Goal: Task Accomplishment & Management: Complete application form

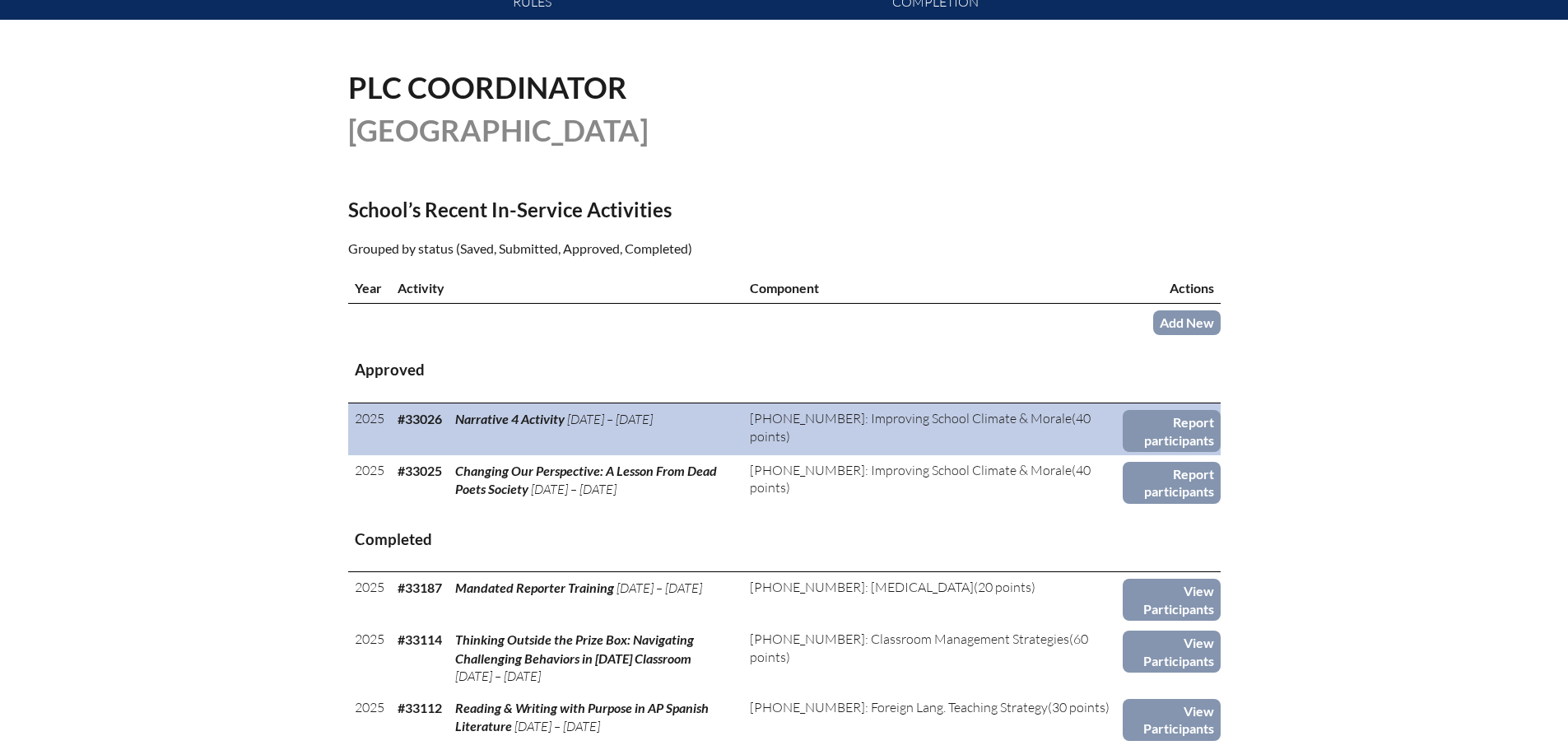
scroll to position [411, 0]
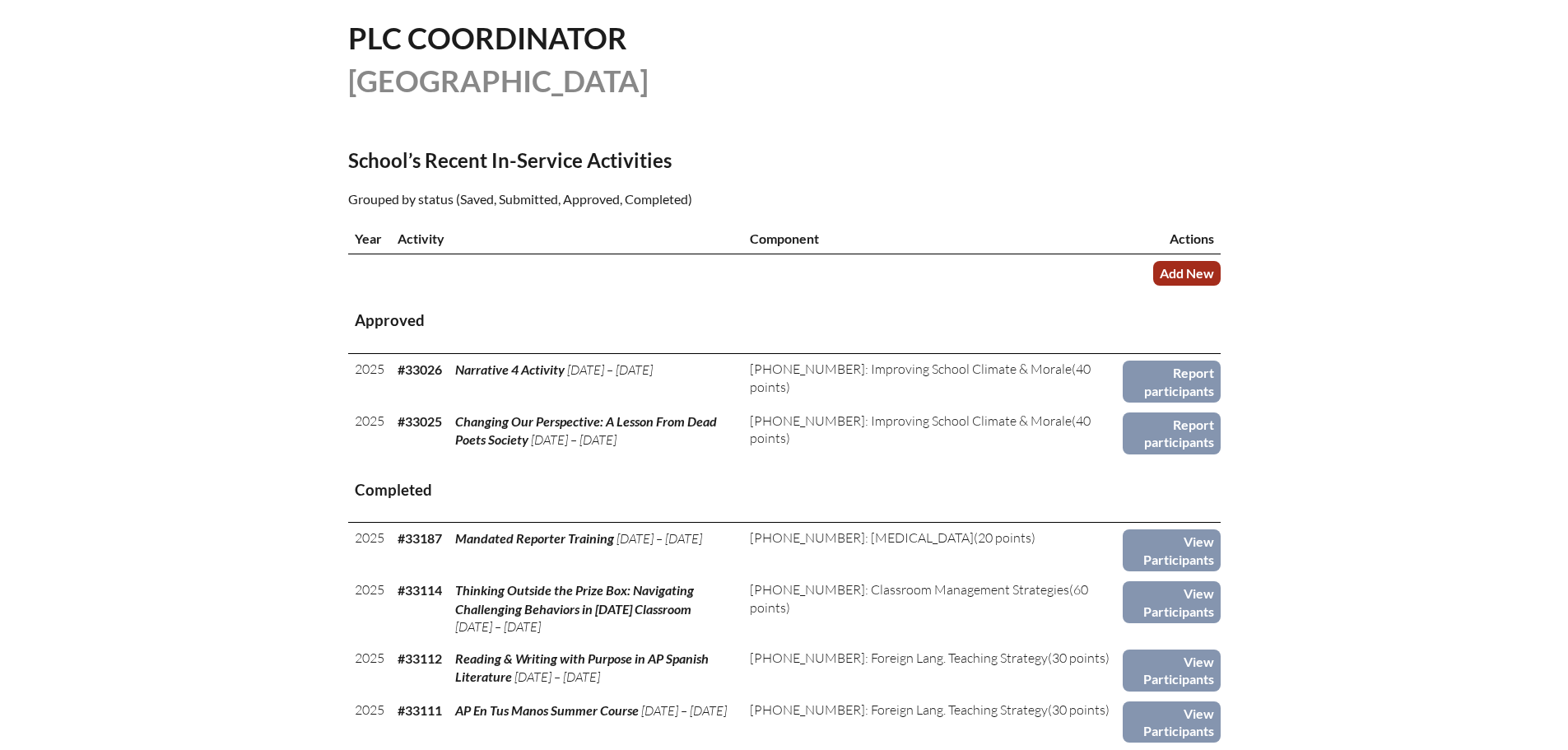
click at [1182, 264] on link "Add New" at bounding box center [1186, 272] width 67 height 24
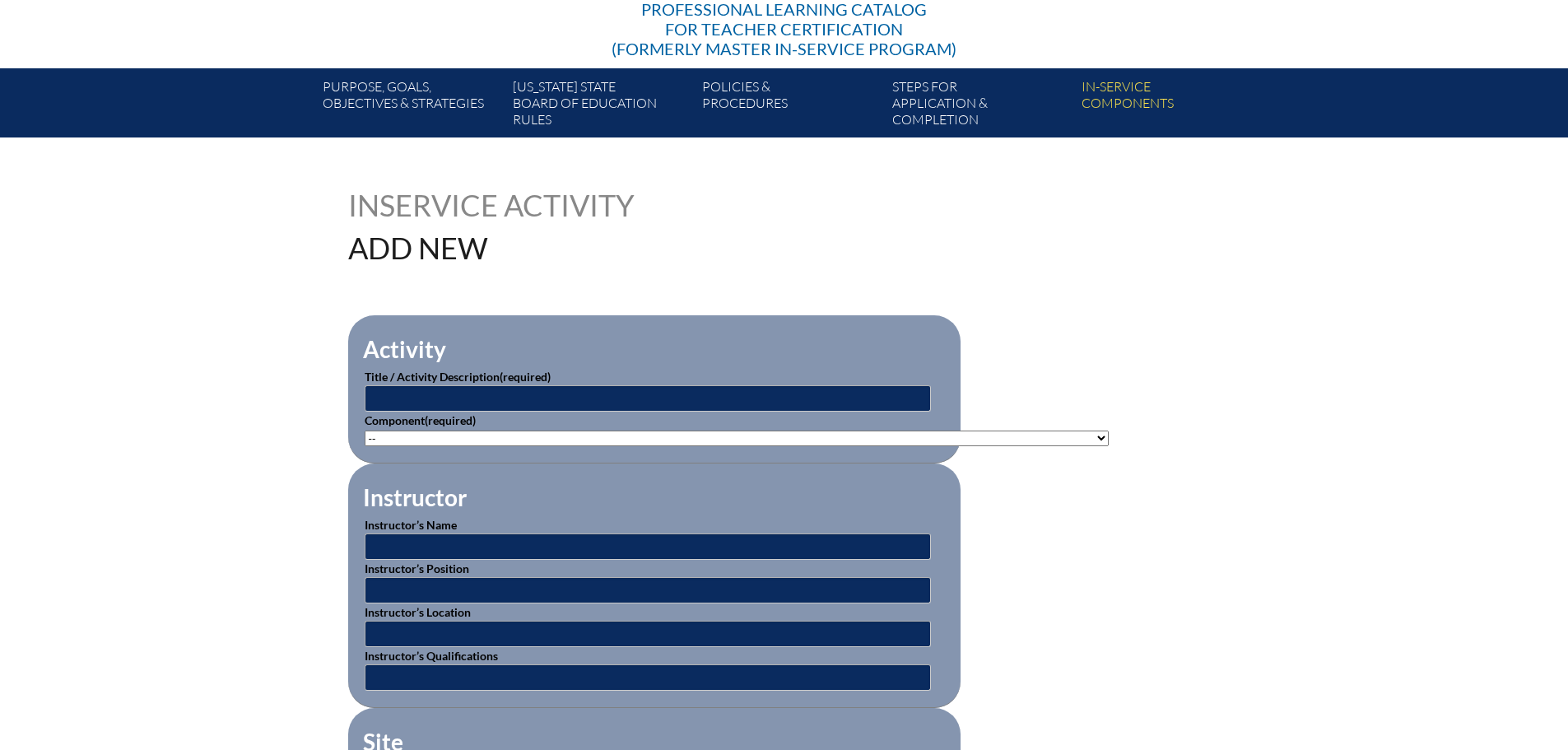
scroll to position [247, 0]
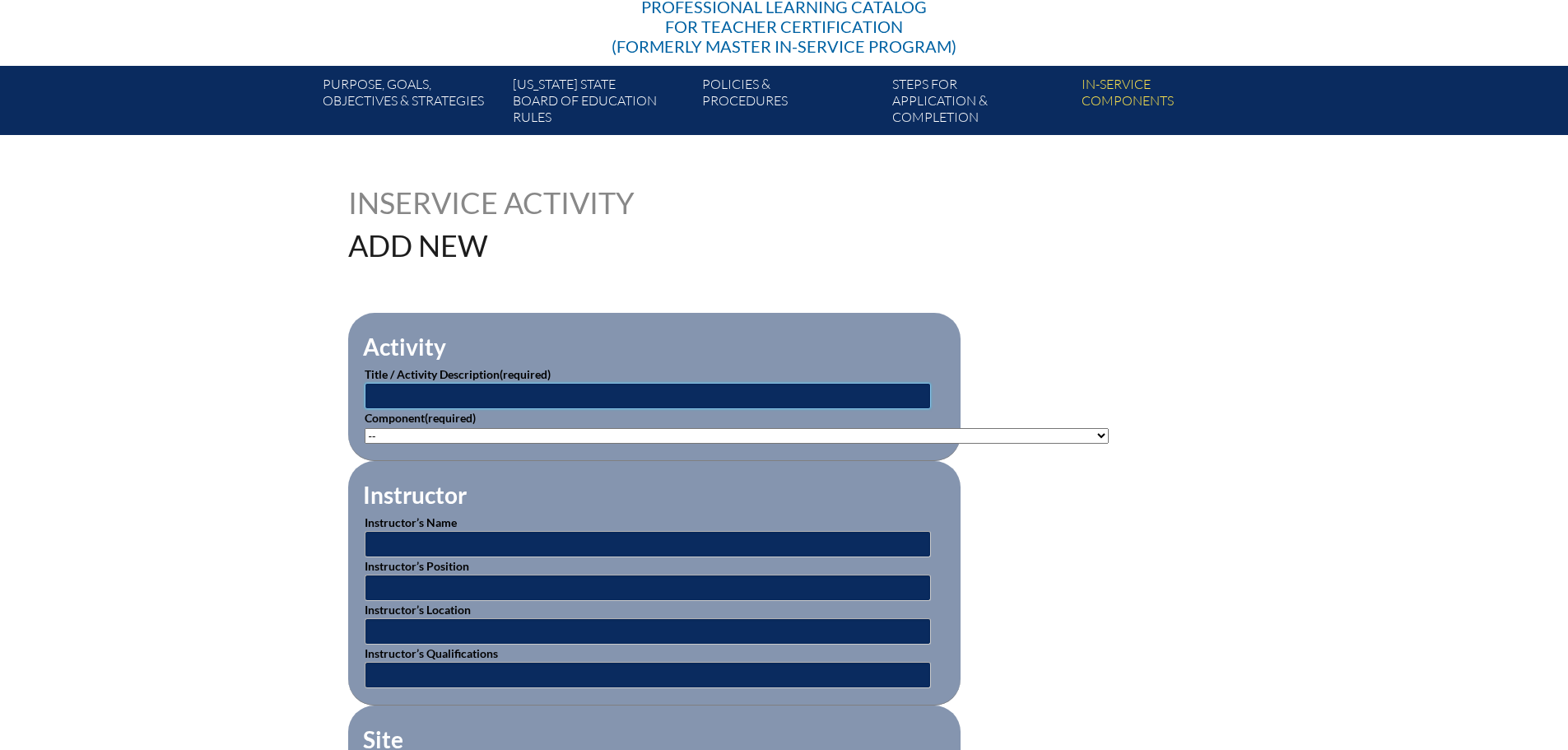
click at [569, 392] on input "text" at bounding box center [648, 396] width 566 height 26
type input "College Board Fall Counselor Workshop 2025"
click at [693, 419] on p "Component (required) -- 1-000-001: Appropriate Art Activities 1-000-002: Concep…" at bounding box center [654, 427] width 580 height 35
click at [698, 428] on select"]"] "-- 1-000-001: Appropriate Art Activities 1-000-002: Concept and Art Process for…" at bounding box center [737, 436] width 744 height 16
select select"]"] "20506"
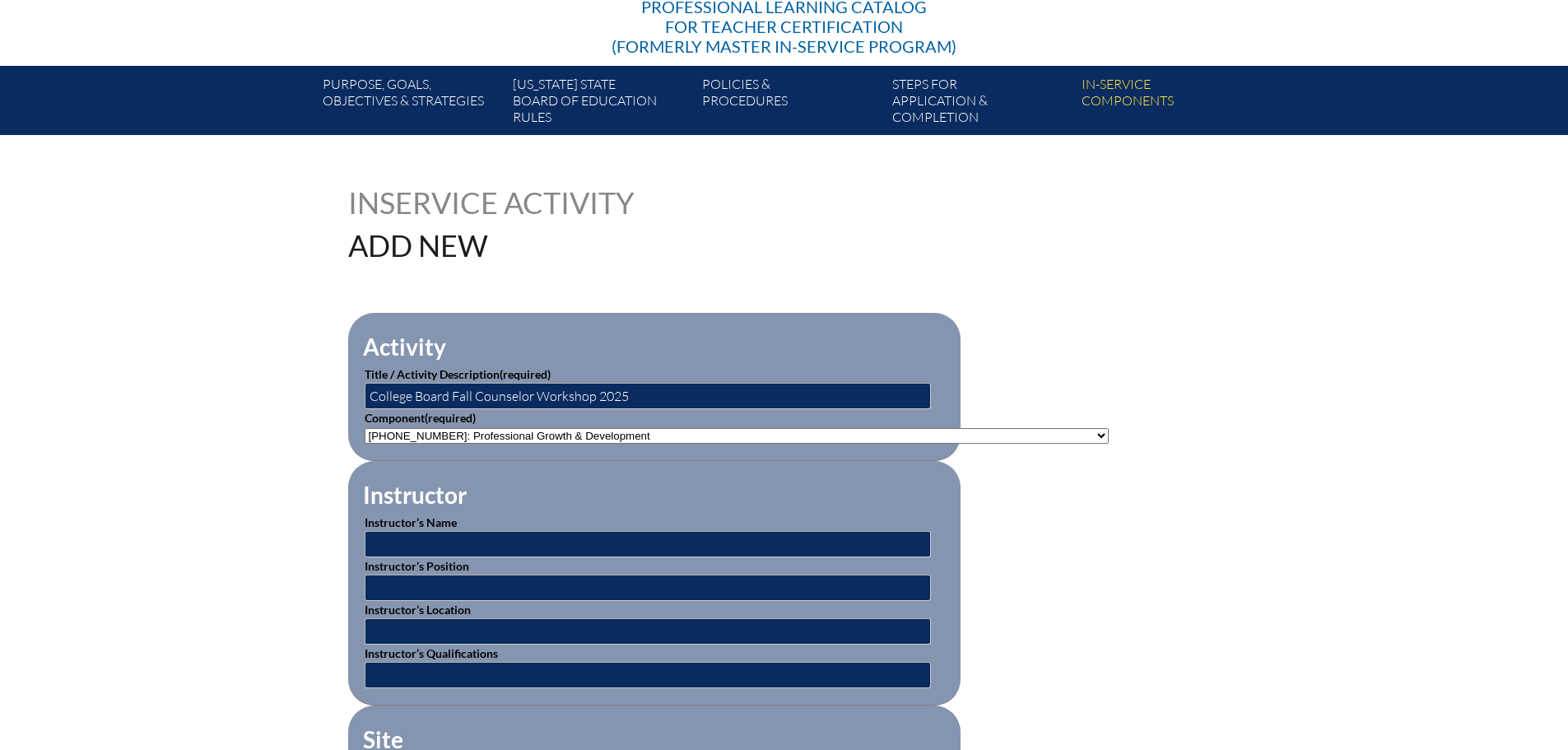
click at [365, 428] on select"]"] "-- 1-000-001: Appropriate Art Activities 1-000-002: Concept and Art Process for…" at bounding box center [737, 436] width 744 height 16
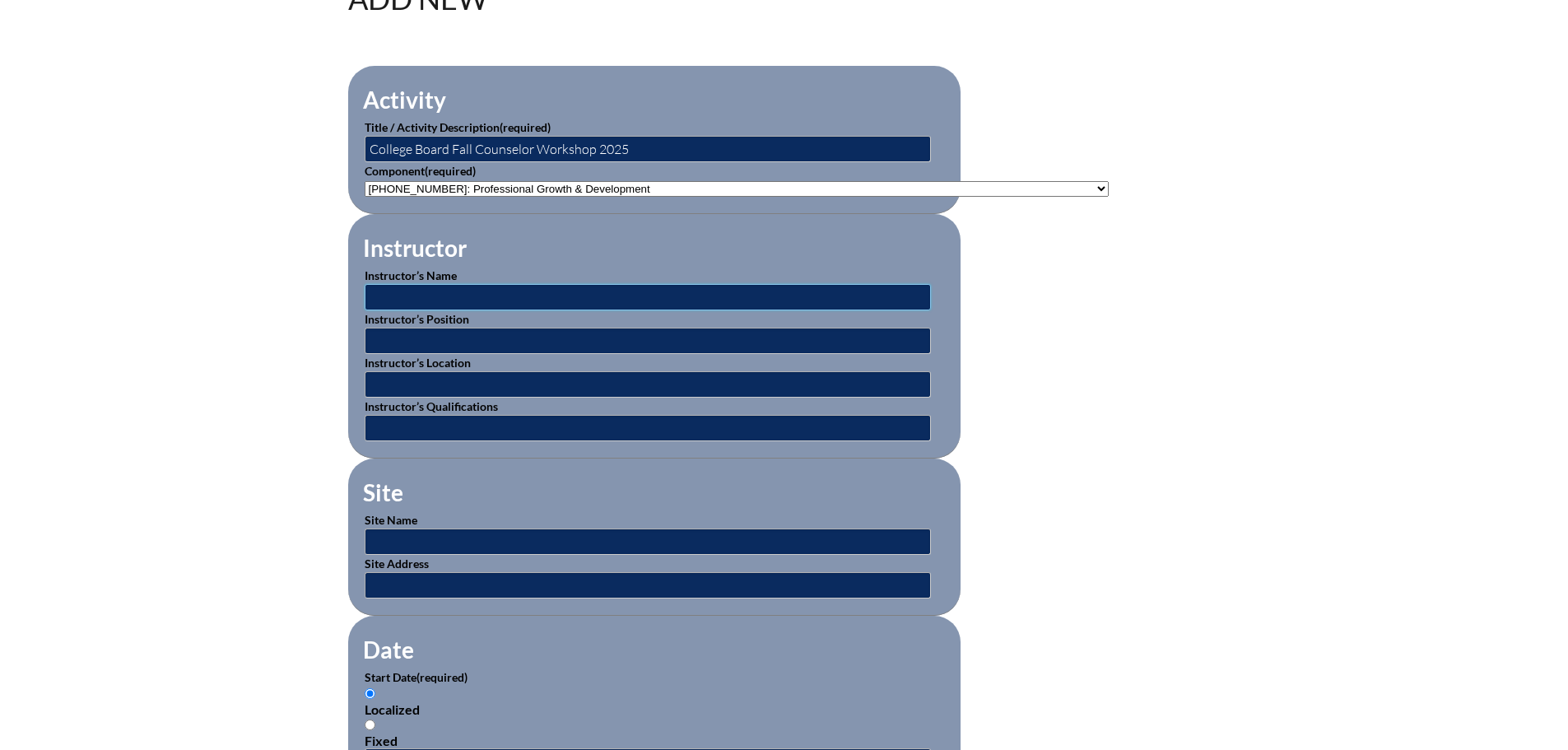
click at [539, 297] on fieldset "Instructor Instructor’s Name Instructor’s Position Instructor’s Location Instru…" at bounding box center [654, 336] width 613 height 244
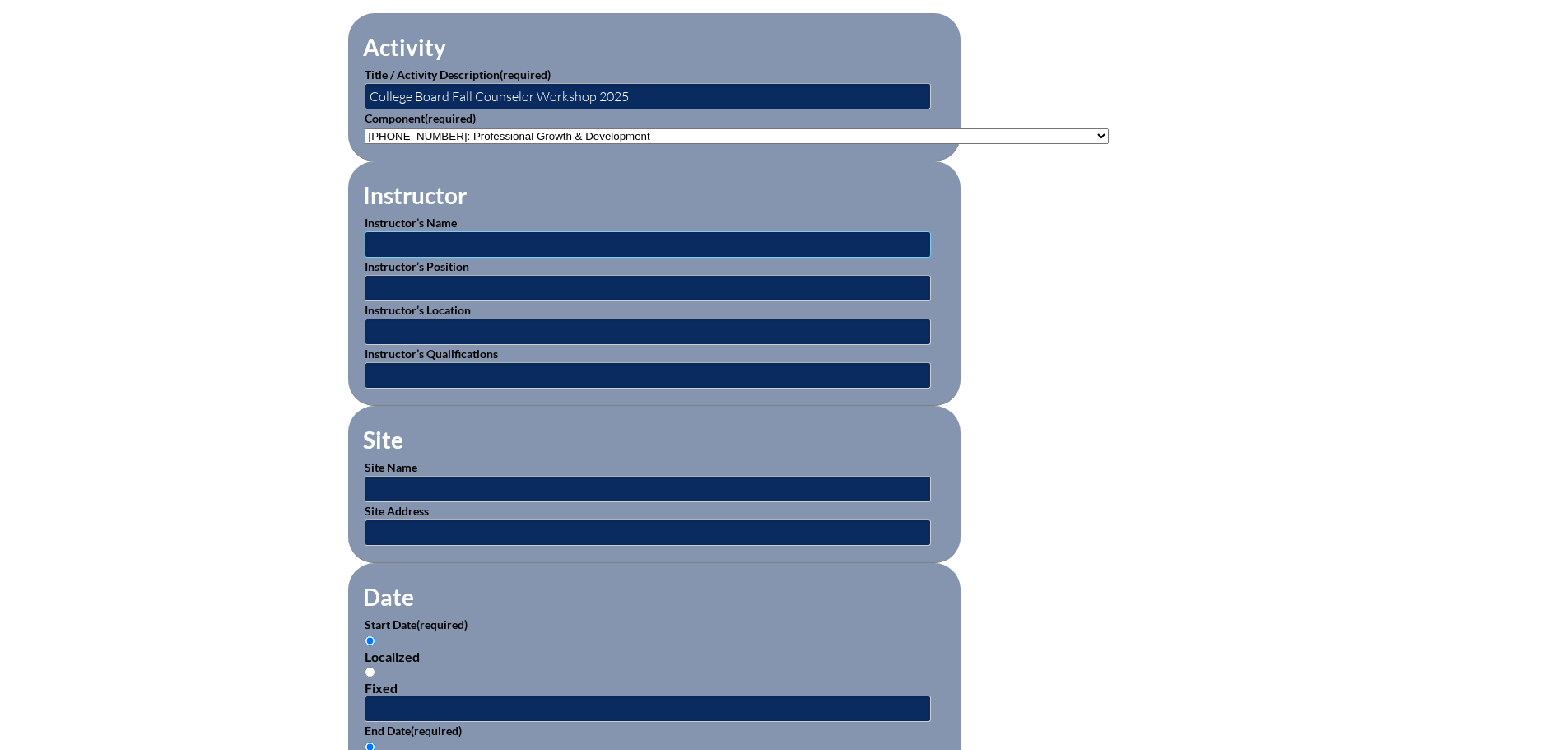
scroll to position [576, 0]
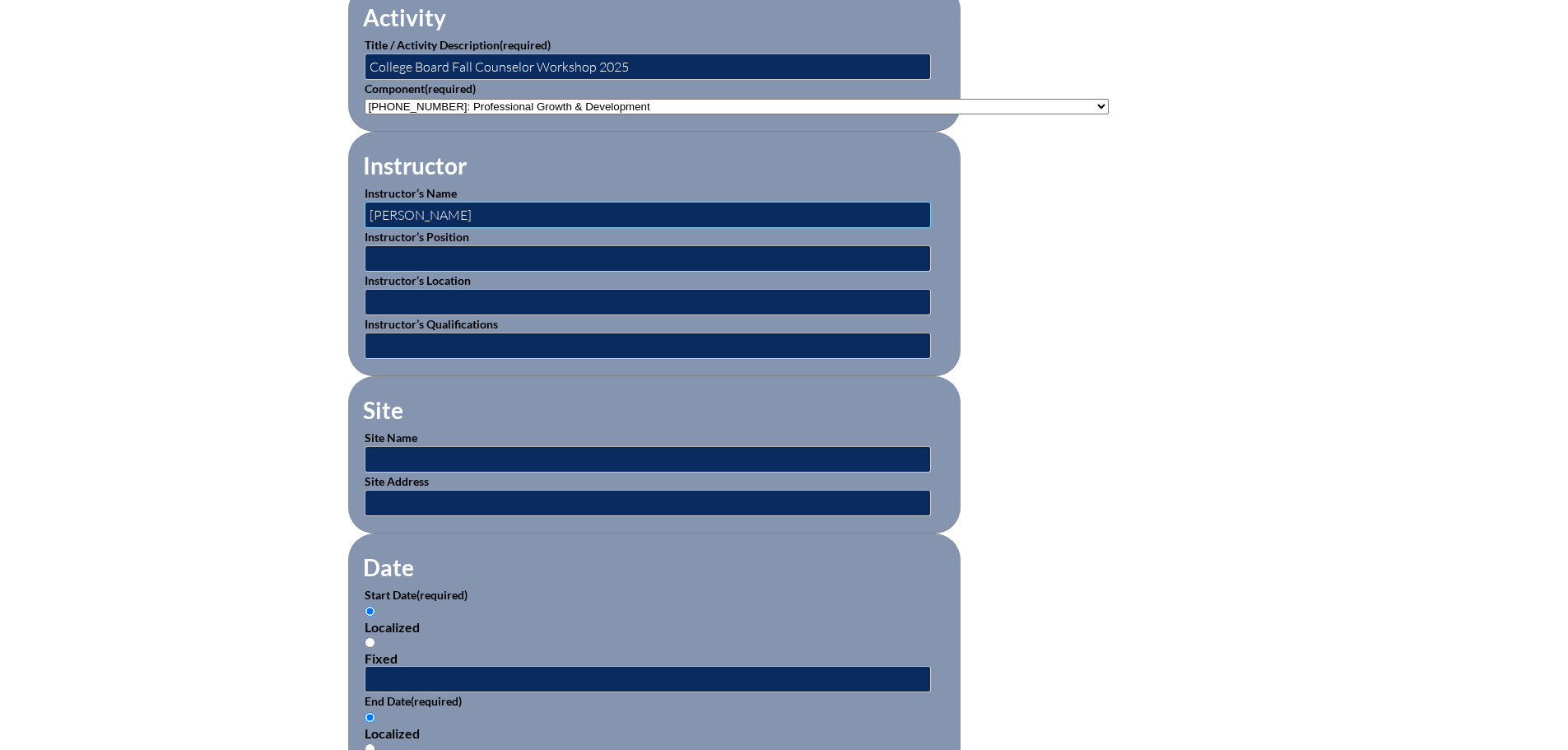
type input "Lorraine Hastings"
type input "C"
type input "Vice President"
type input "College Board"
type input "online webinar"
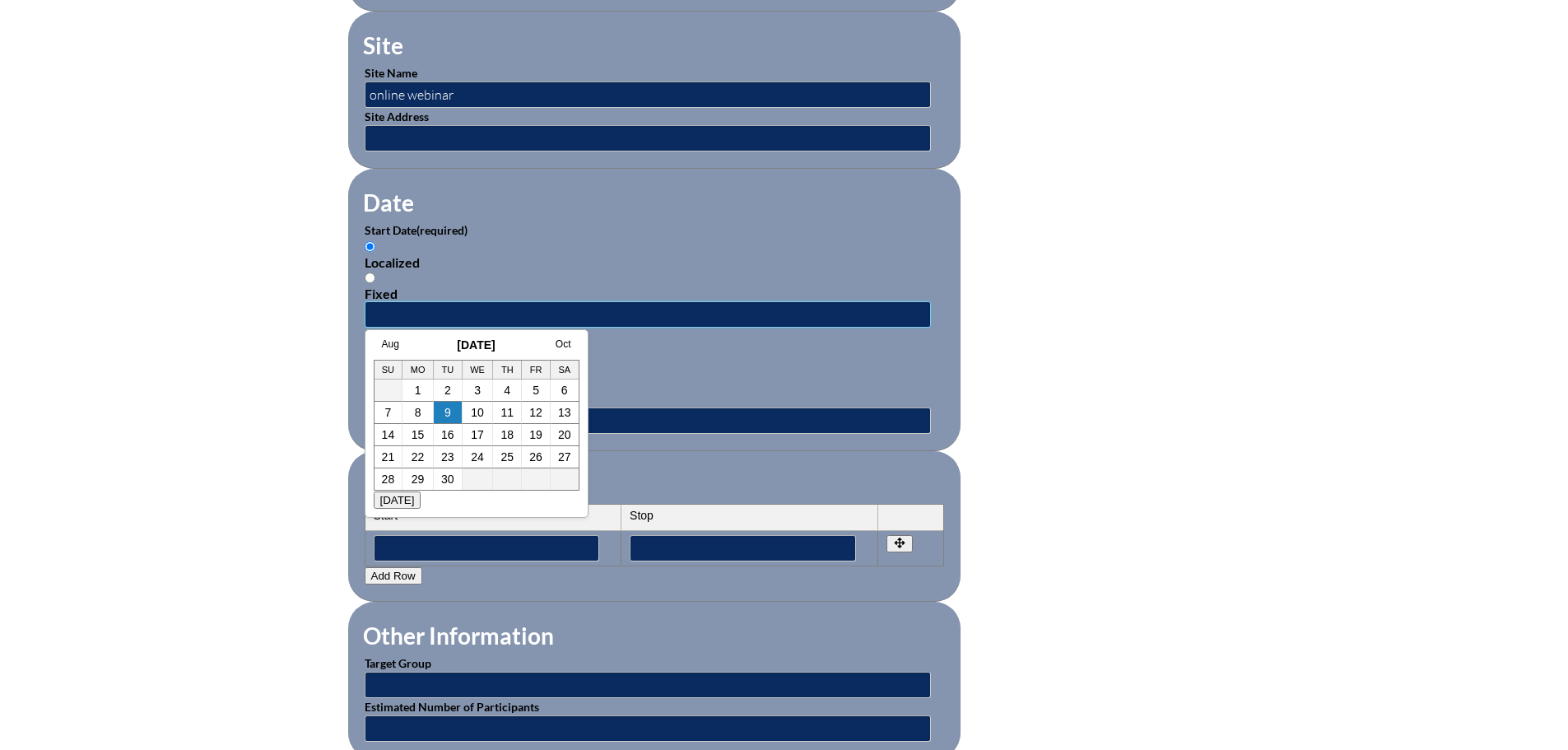
scroll to position [987, 0]
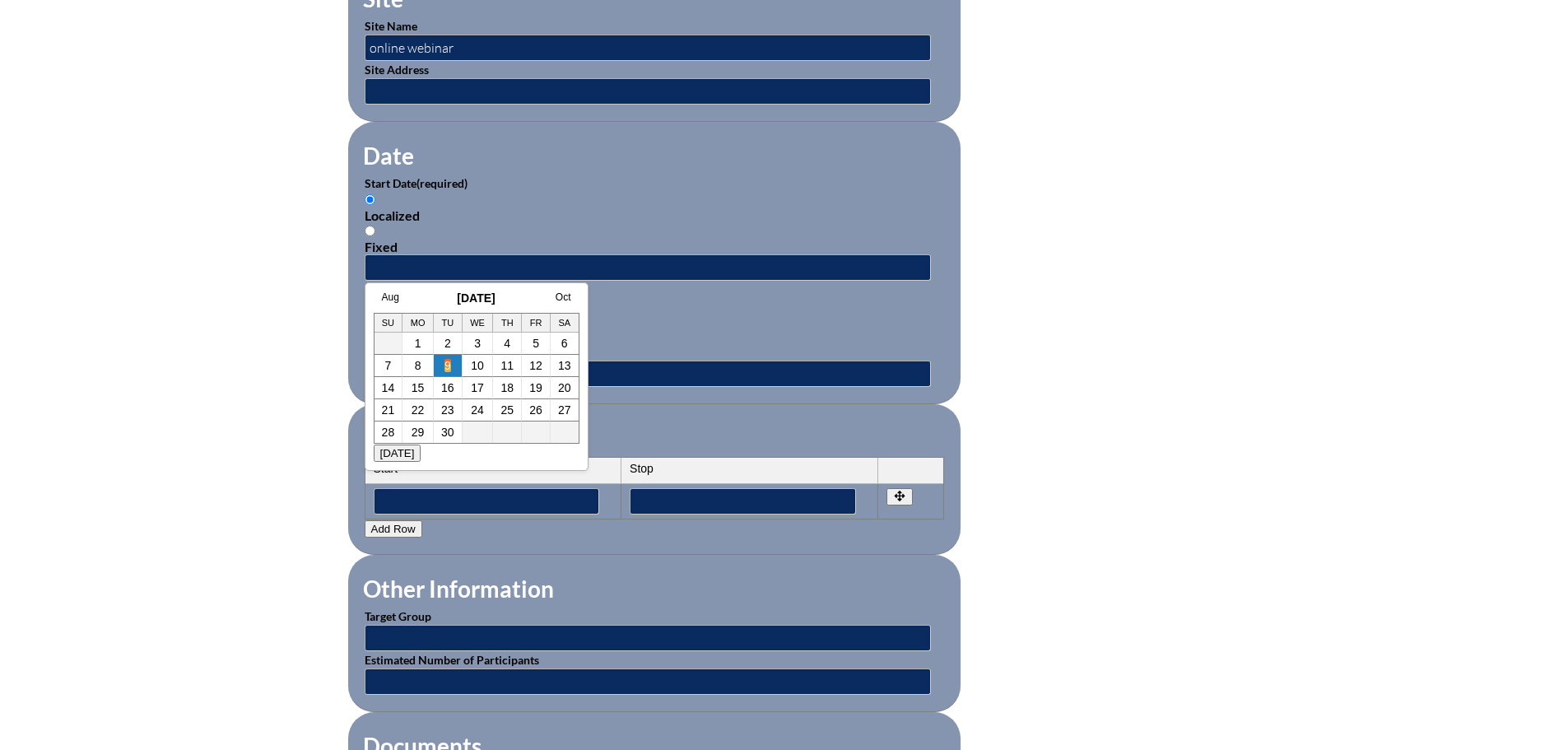
click at [447, 367] on link "9" at bounding box center [447, 365] width 7 height 13
type input "2025-09-09 12:42 PM"
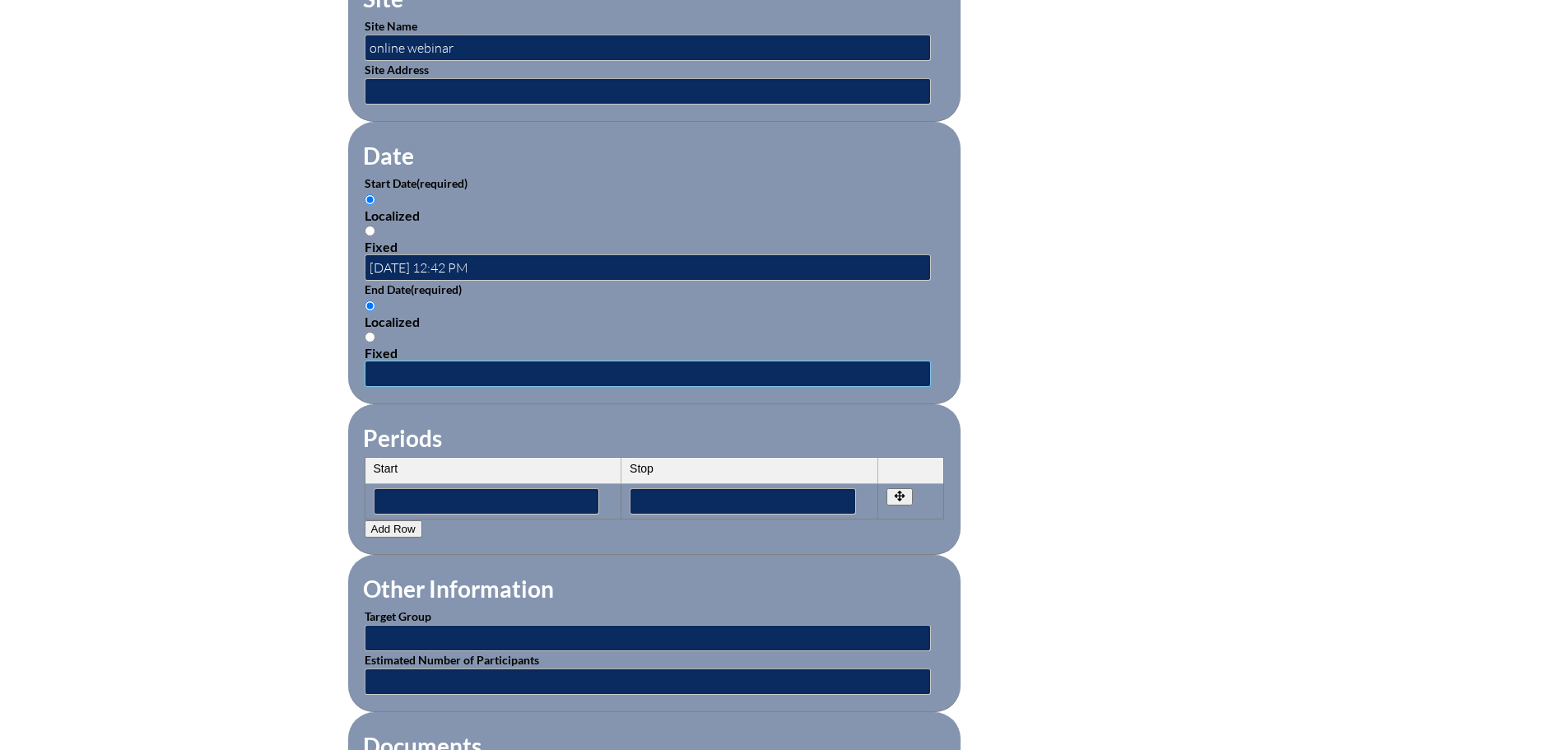
click at [522, 360] on input "text" at bounding box center [648, 374] width 566 height 26
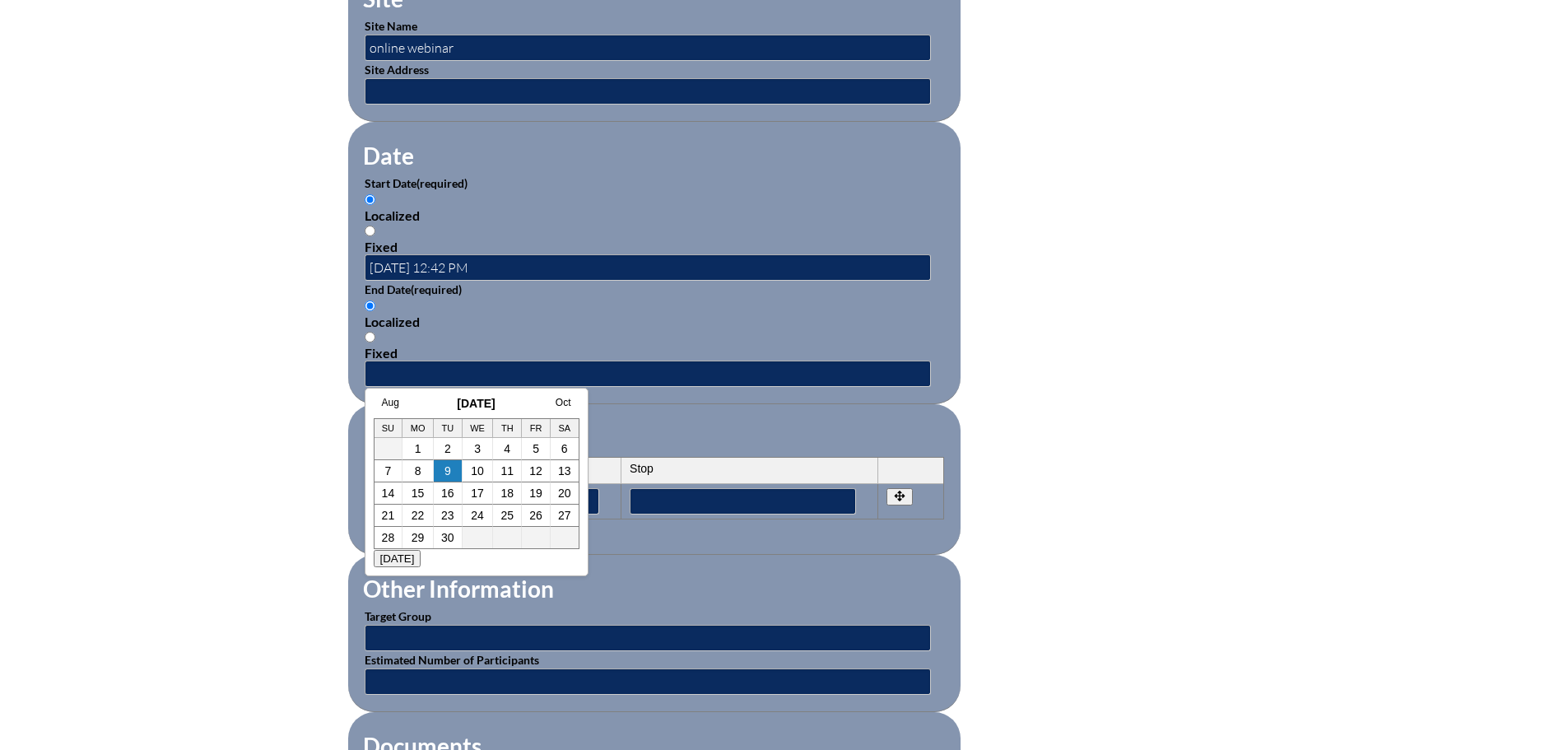
click at [439, 473] on td "9" at bounding box center [448, 471] width 28 height 22
click at [444, 472] on link "9" at bounding box center [447, 471] width 7 height 13
type input "2025-09-09 12:42 PM"
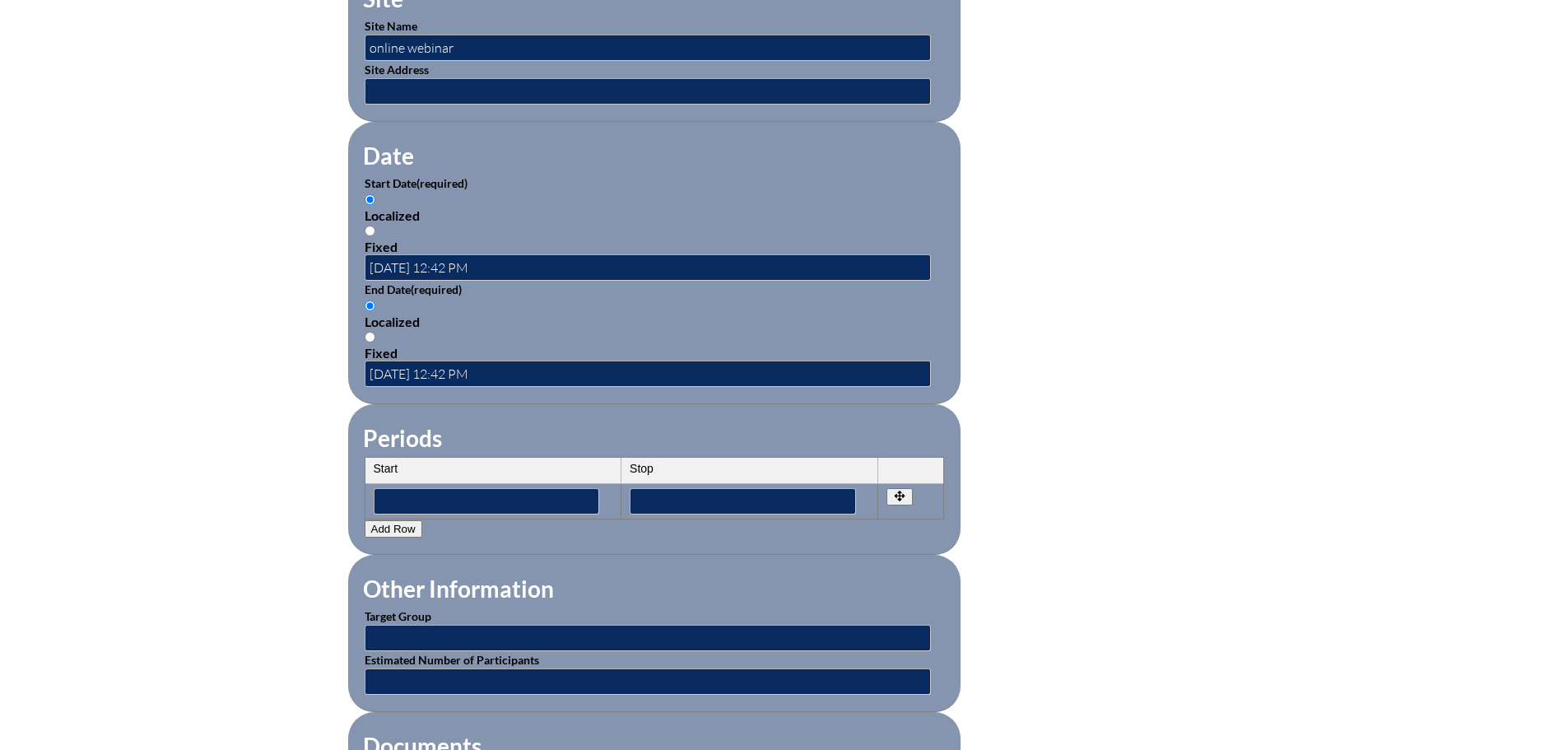
click at [575, 555] on fieldset "Other Information Target Group Estimated Number of Participants" at bounding box center [654, 634] width 613 height 157
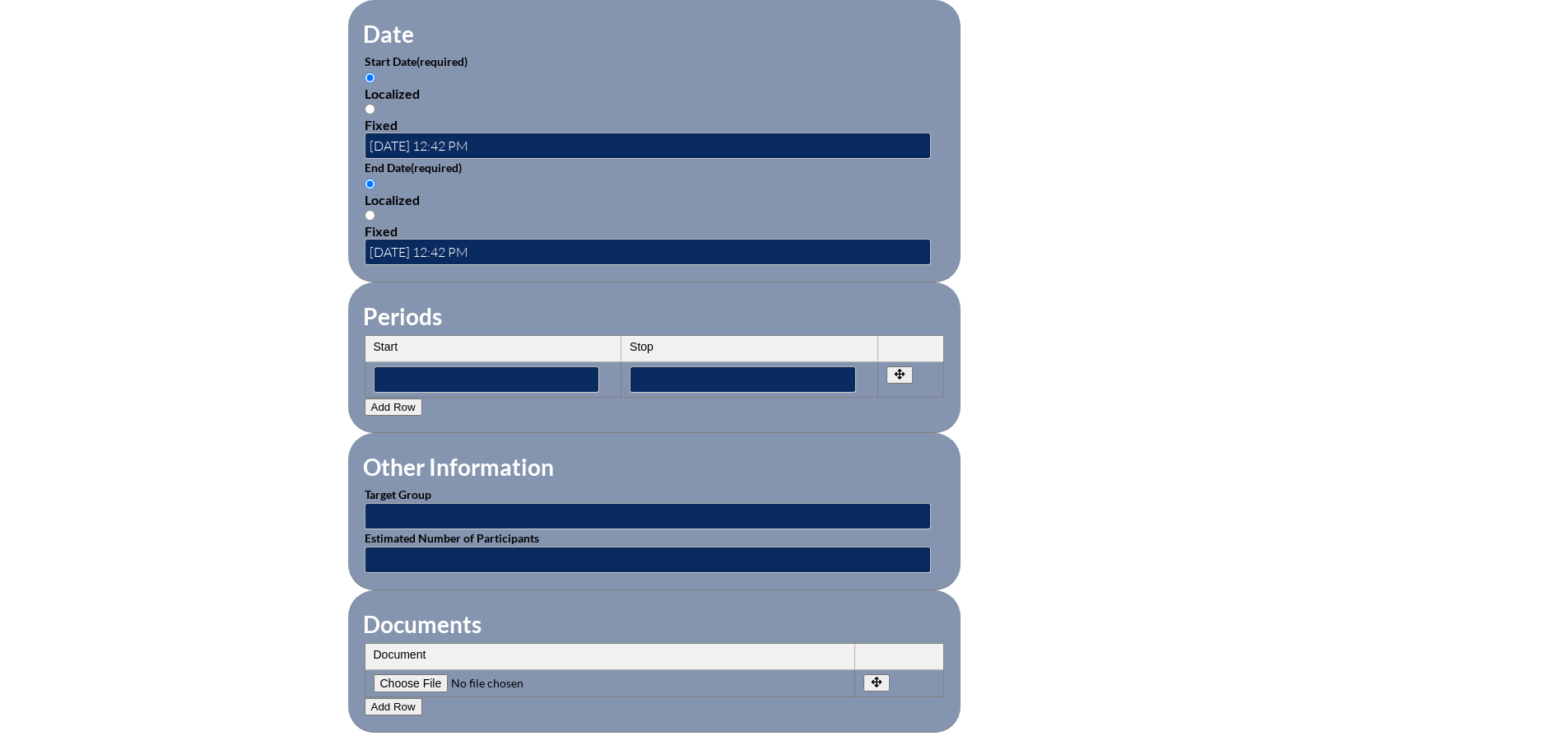
scroll to position [1235, 0]
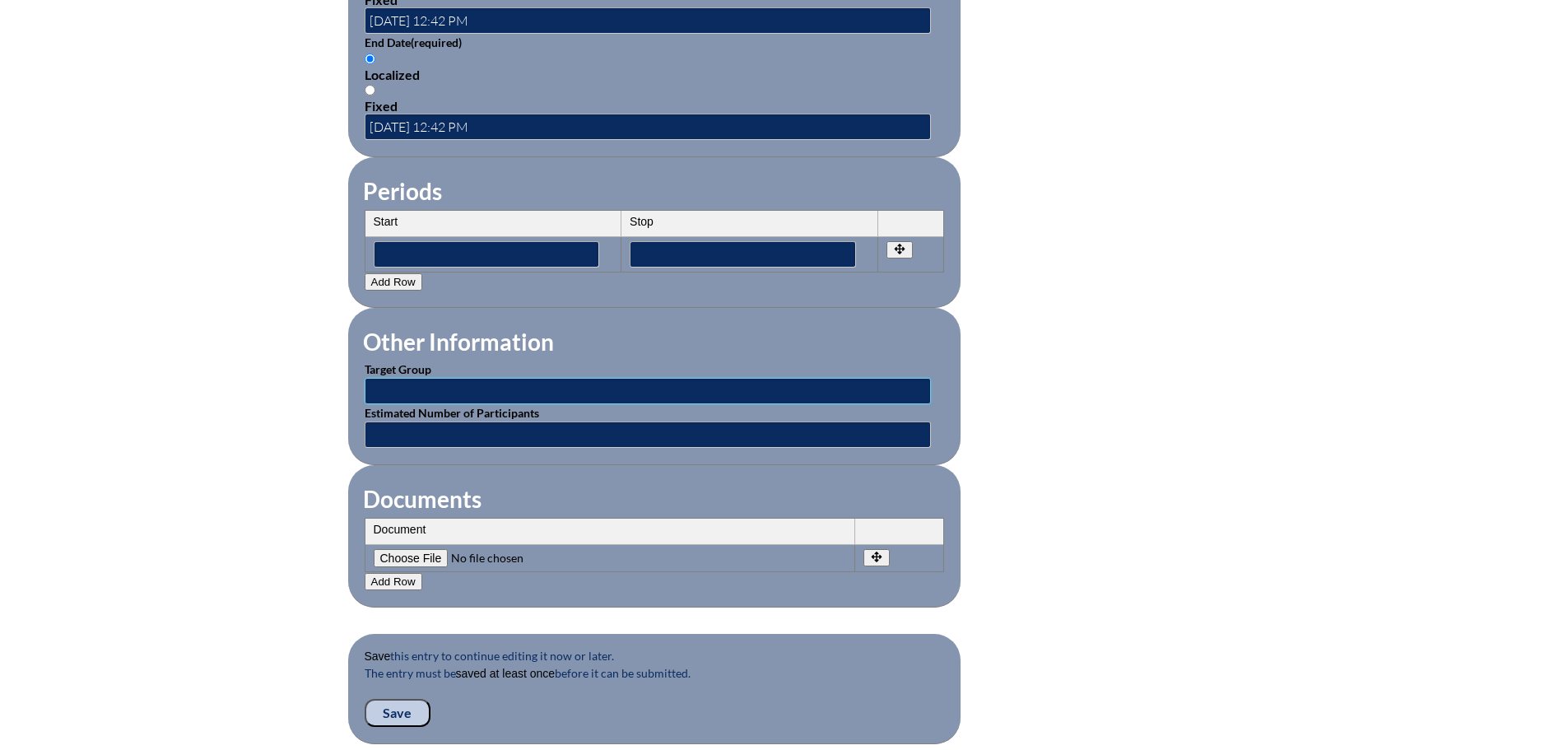
click at [455, 380] on input "text" at bounding box center [648, 391] width 566 height 26
type input "College Guidance Counselors"
click at [430, 549] on input"] "file" at bounding box center [485, 558] width 224 height 18
type input"] "C:\fakepath\bc7f34c9e6ccd80a4fd2f0f28eabcae36ad802c5.pdf"
click at [403, 699] on input "Save" at bounding box center [398, 713] width 66 height 28
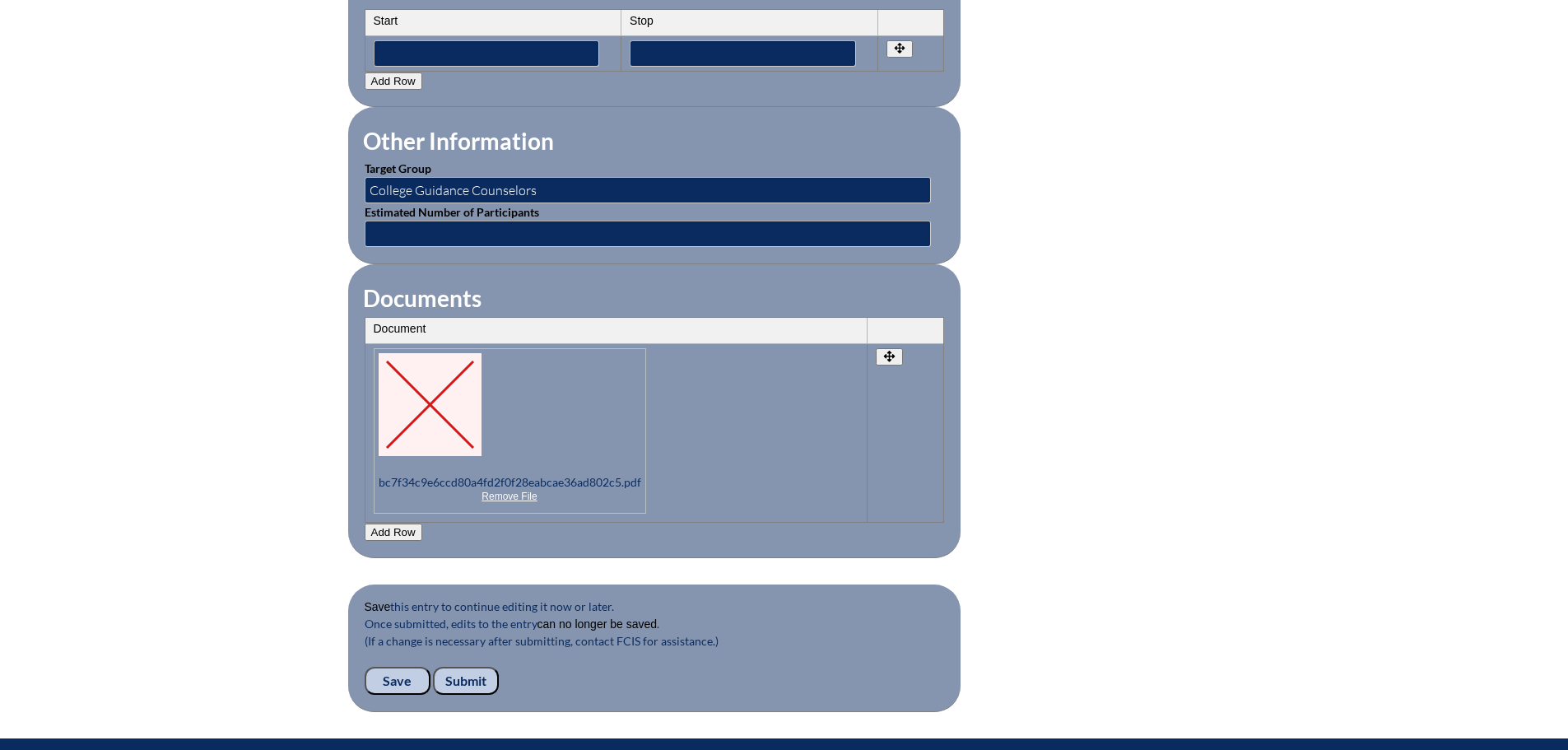
scroll to position [1680, 0]
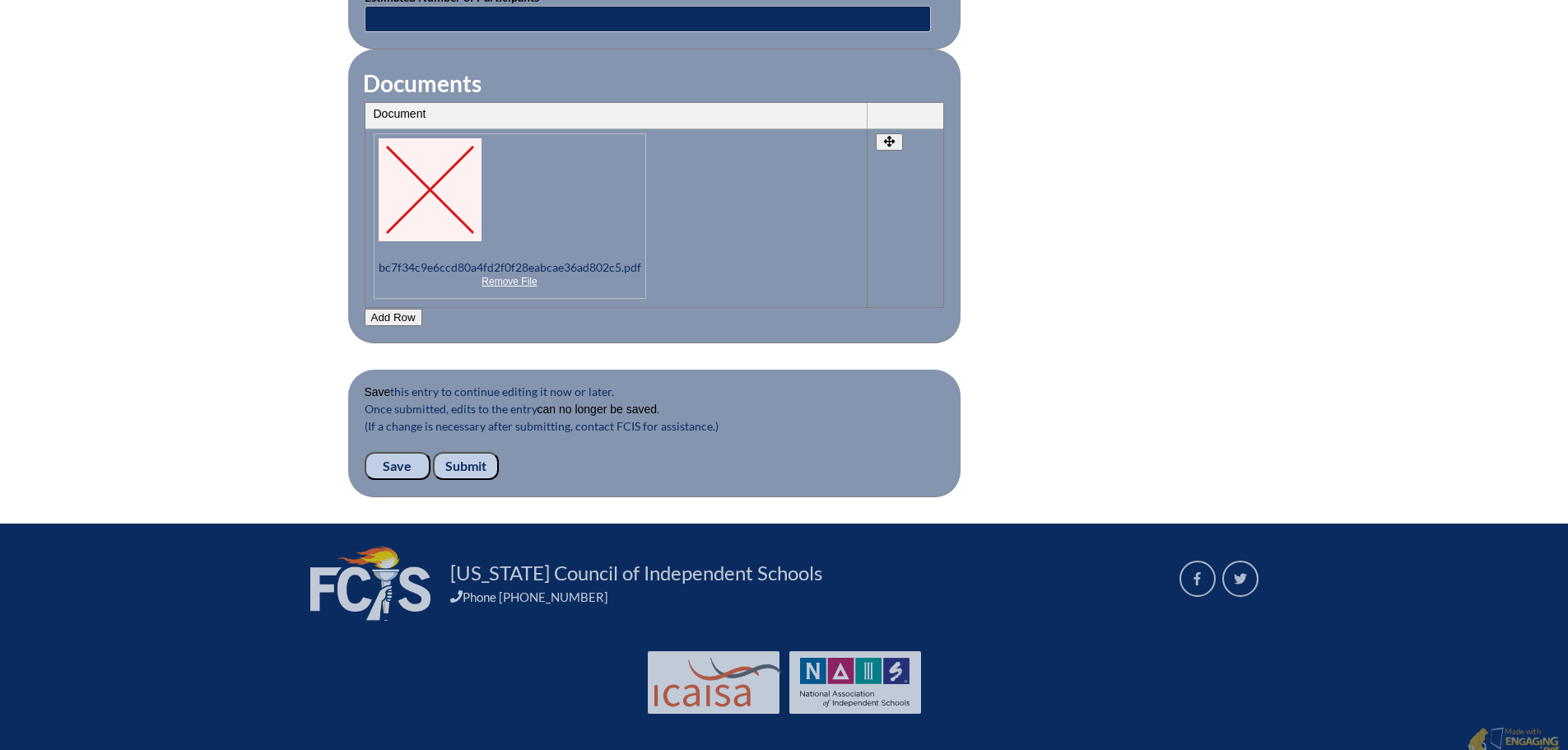
click at [467, 455] on input "Submit" at bounding box center [466, 466] width 66 height 28
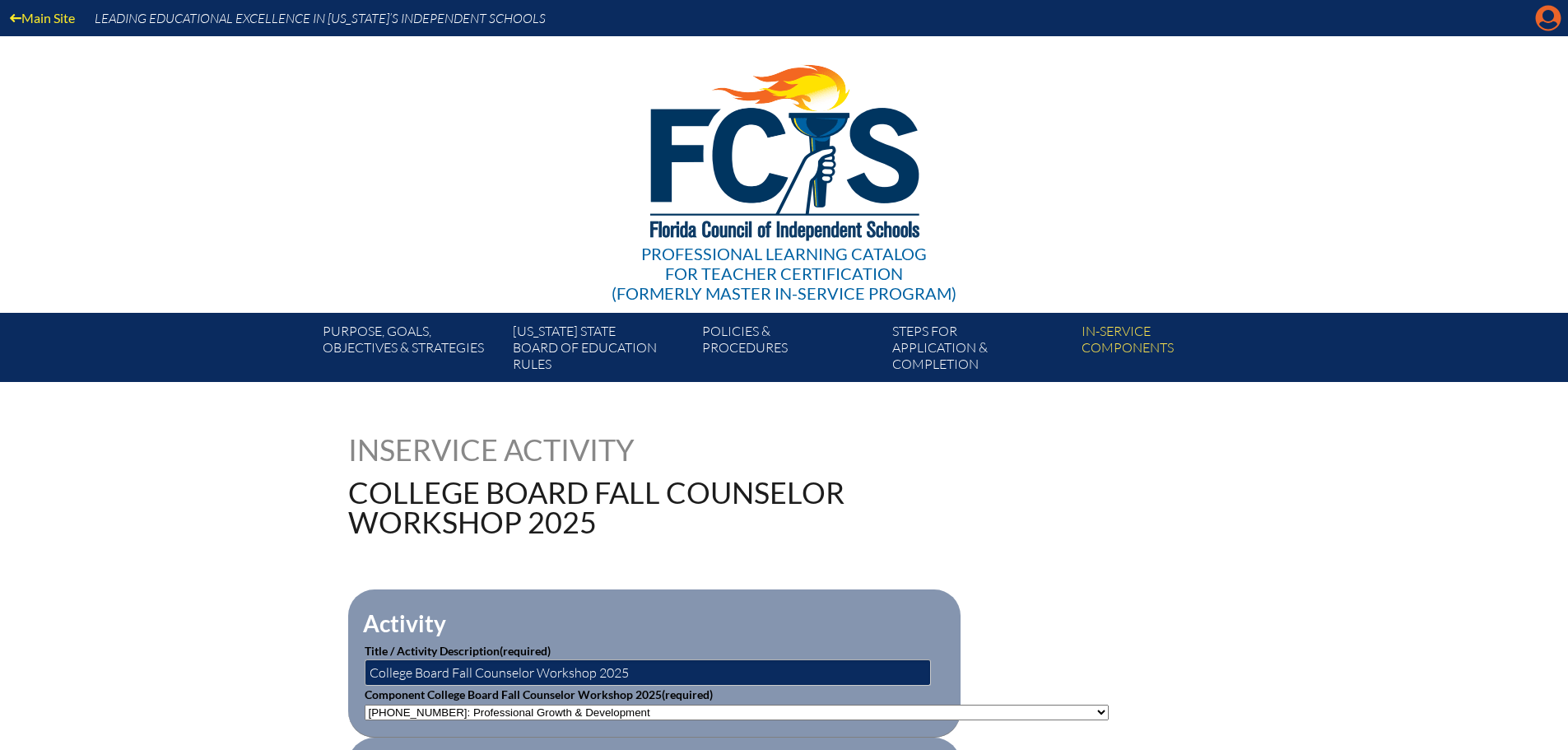
click at [1542, 19] on icon at bounding box center [1548, 18] width 26 height 26
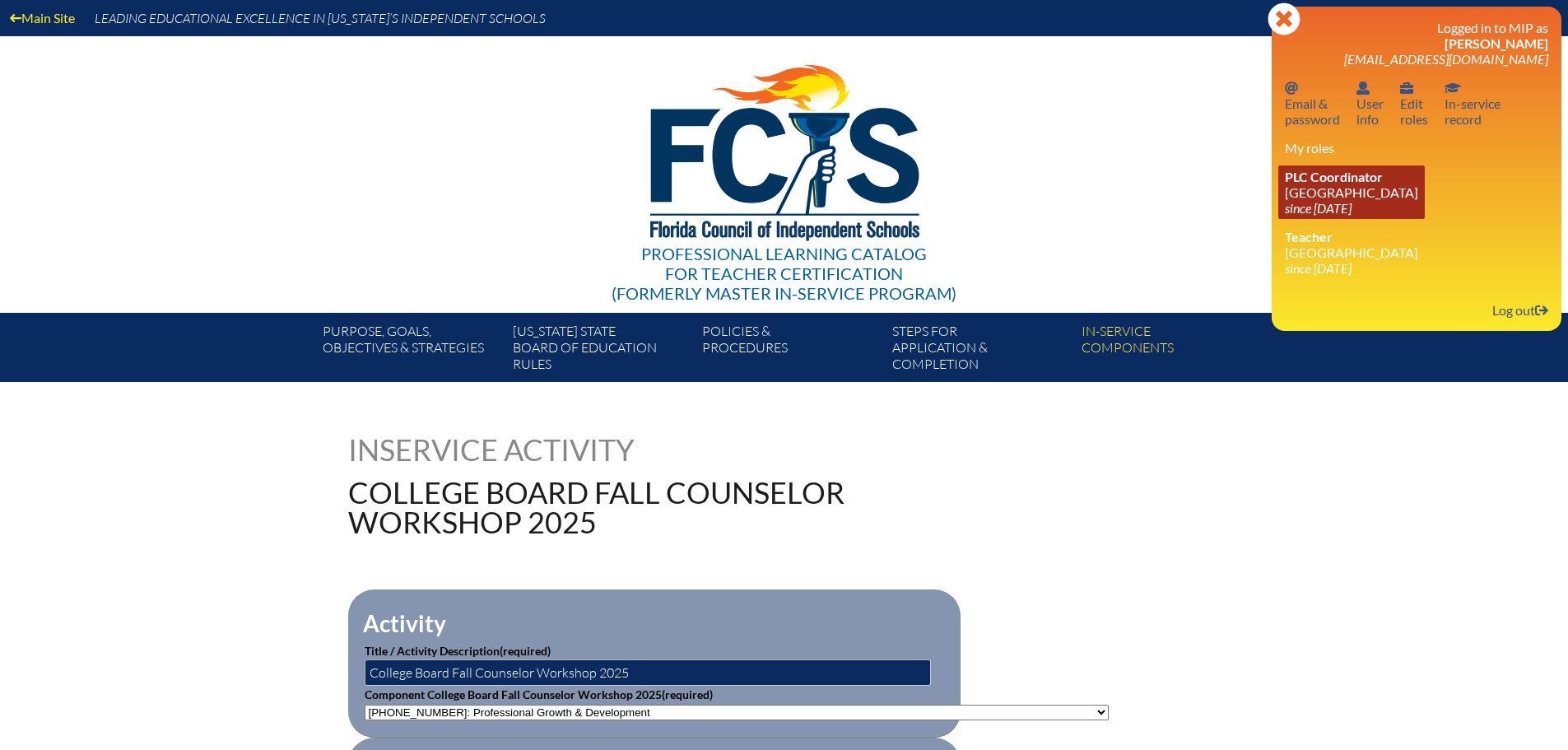
click at [1343, 200] on link "PLC Coordinator Canterbury School since 2021 Aug 2" at bounding box center [1351, 192] width 147 height 54
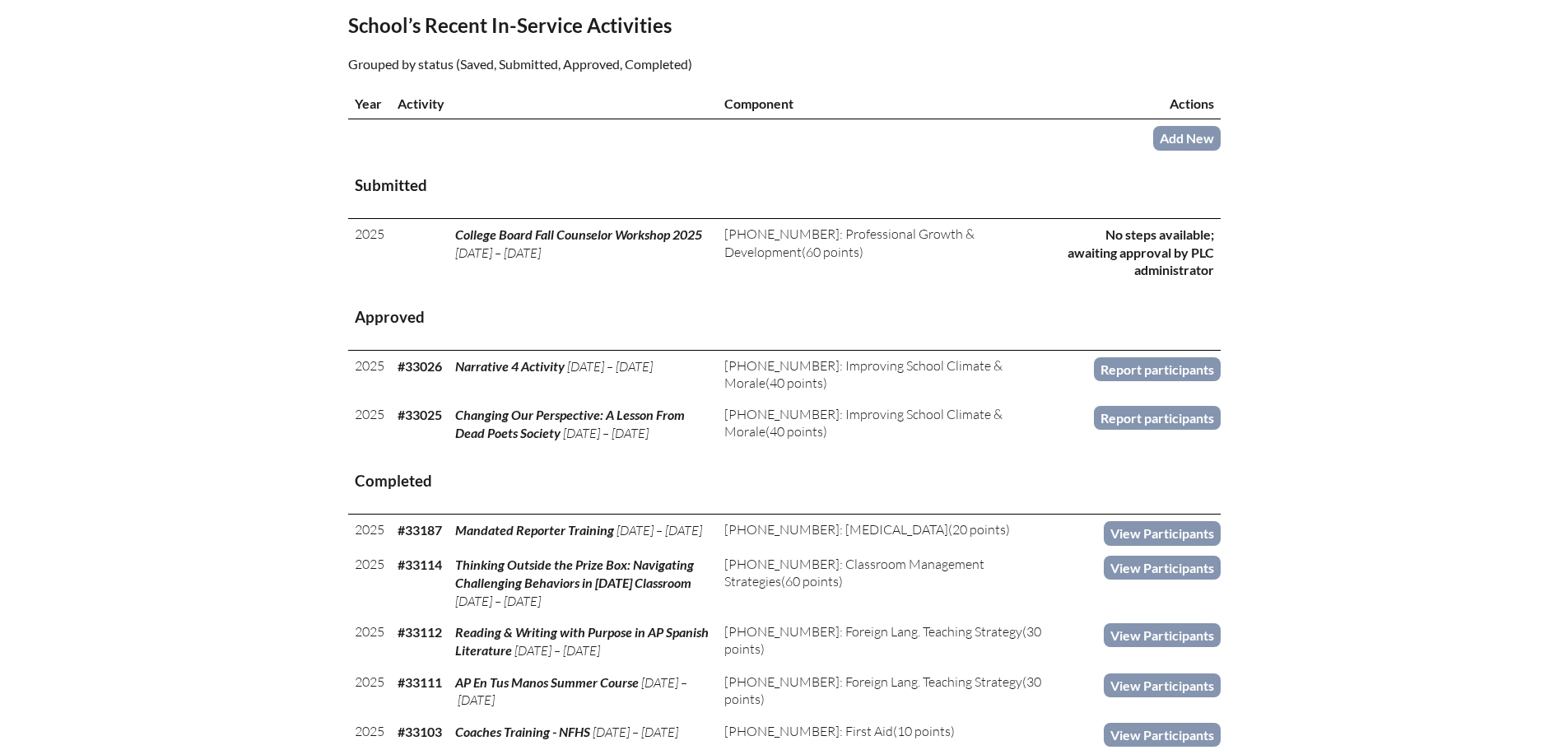
scroll to position [576, 0]
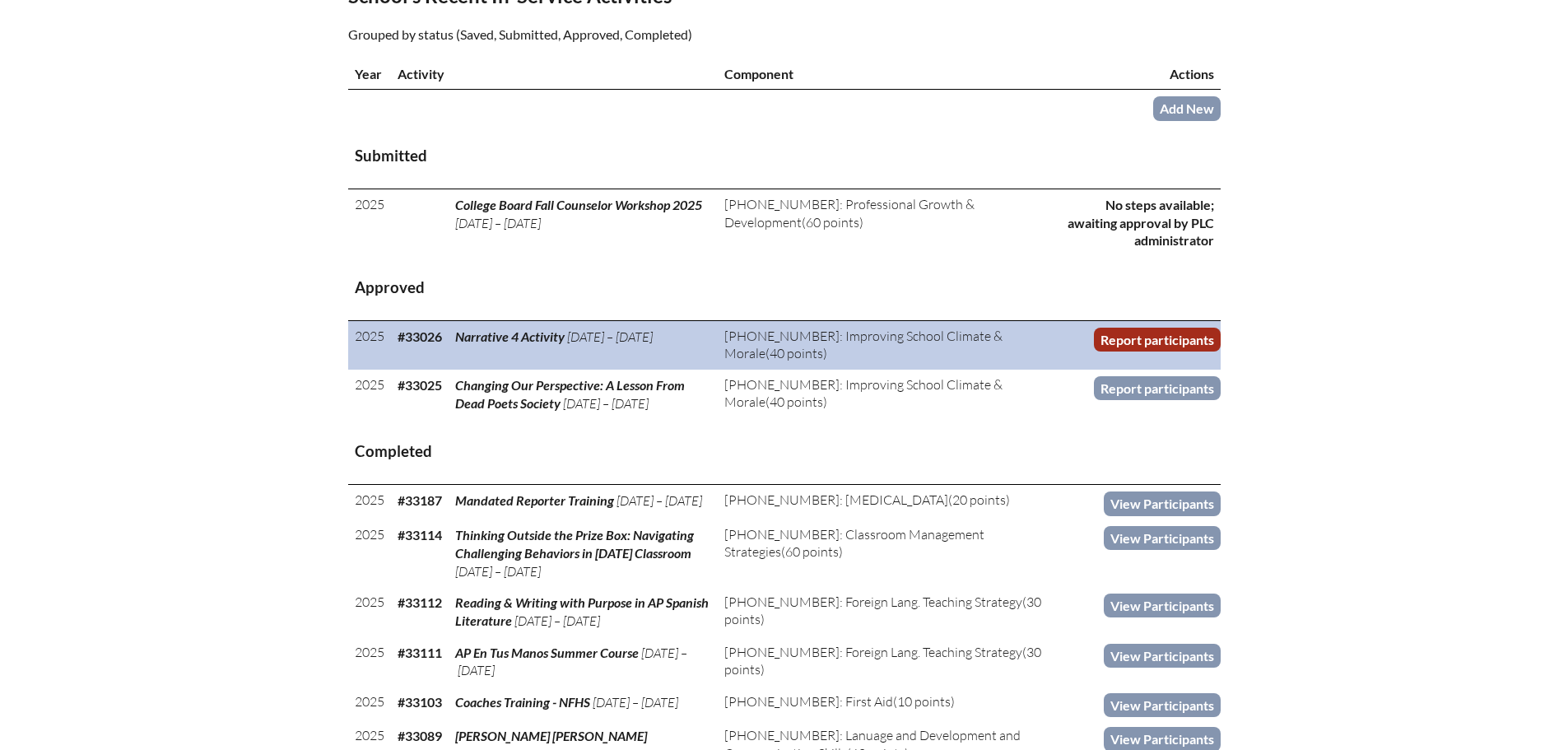
click at [1146, 333] on link "Report participants" at bounding box center [1158, 339] width 127 height 24
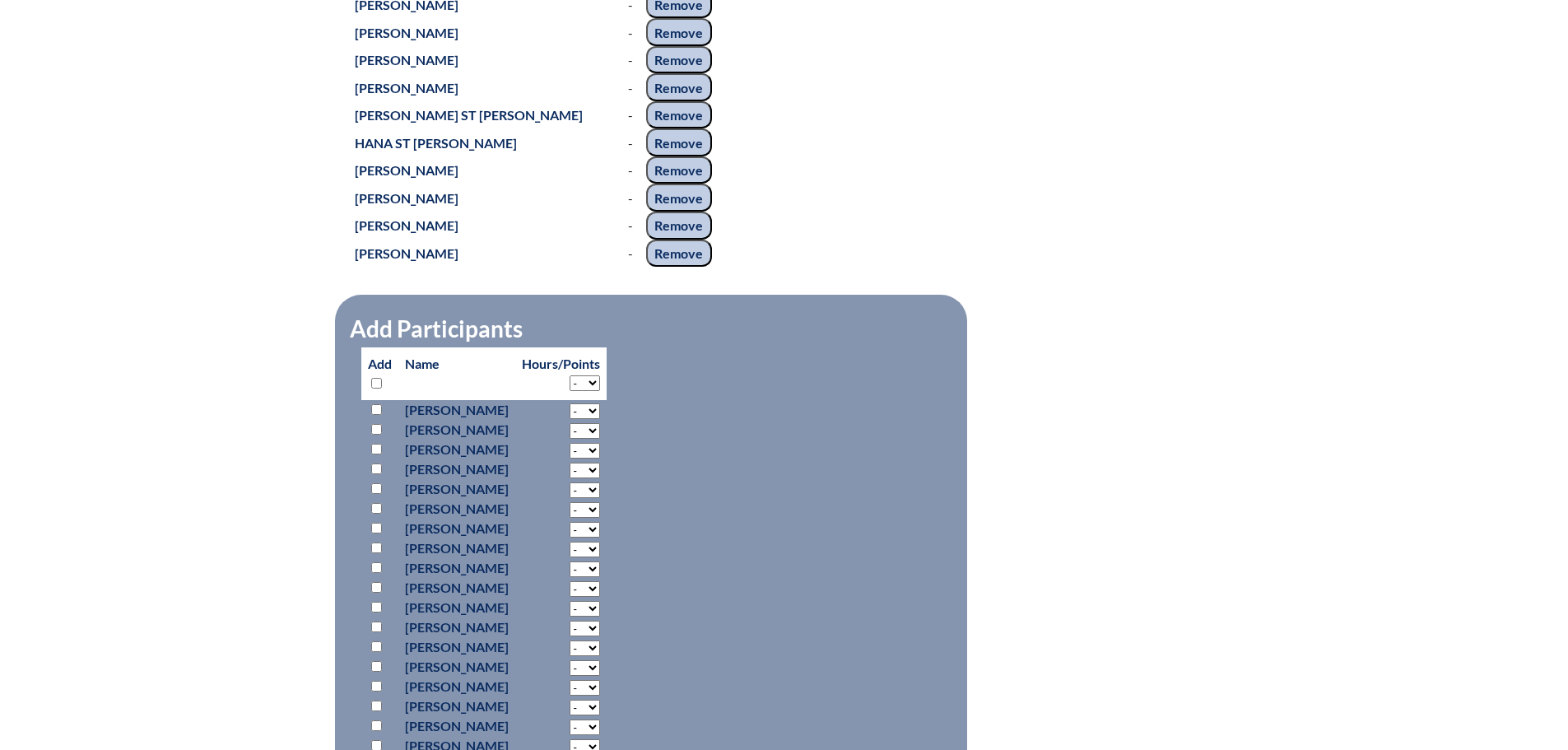
scroll to position [1400, 0]
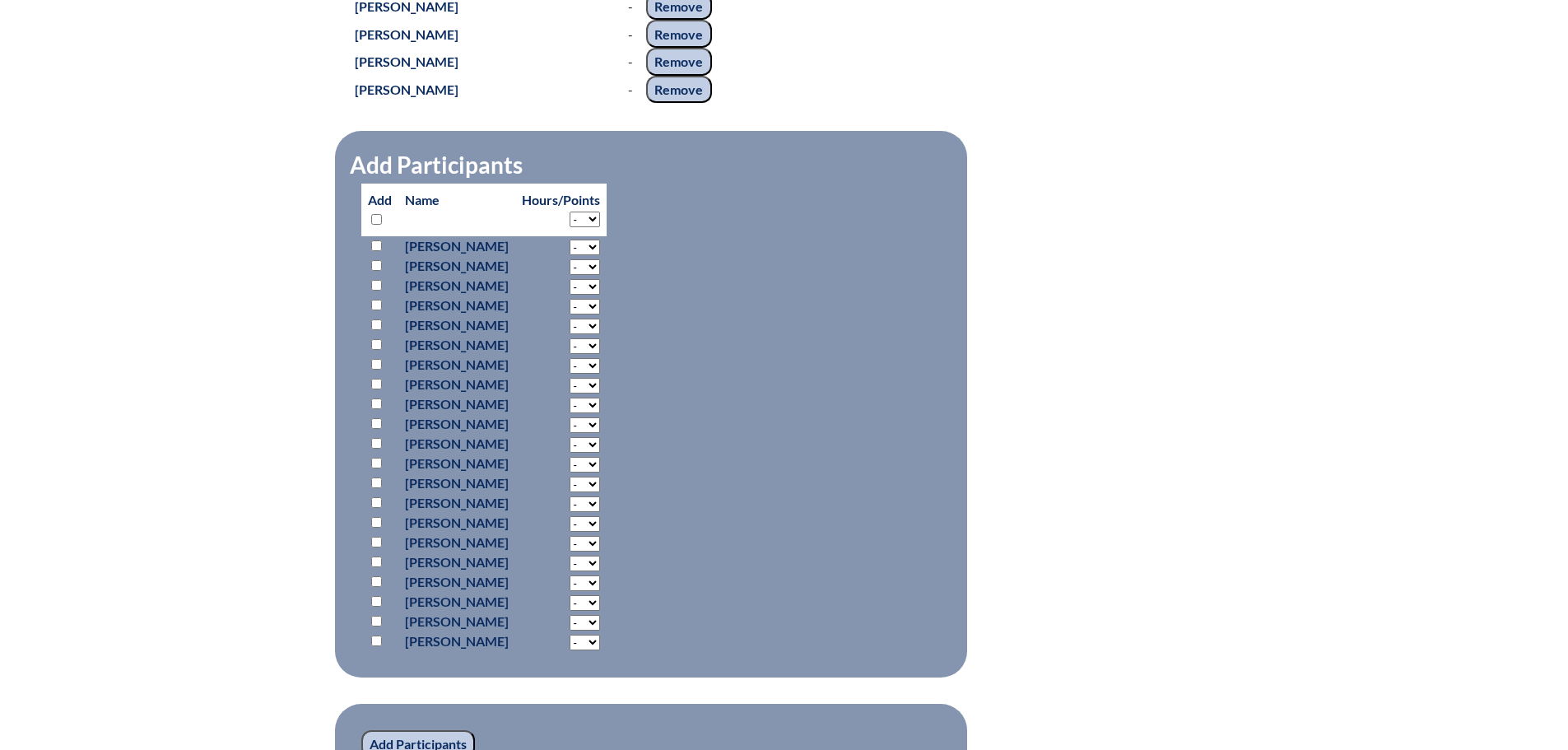
click at [373, 225] on input "checkbox" at bounding box center [376, 218] width 10 height 10
checkbox input "true"
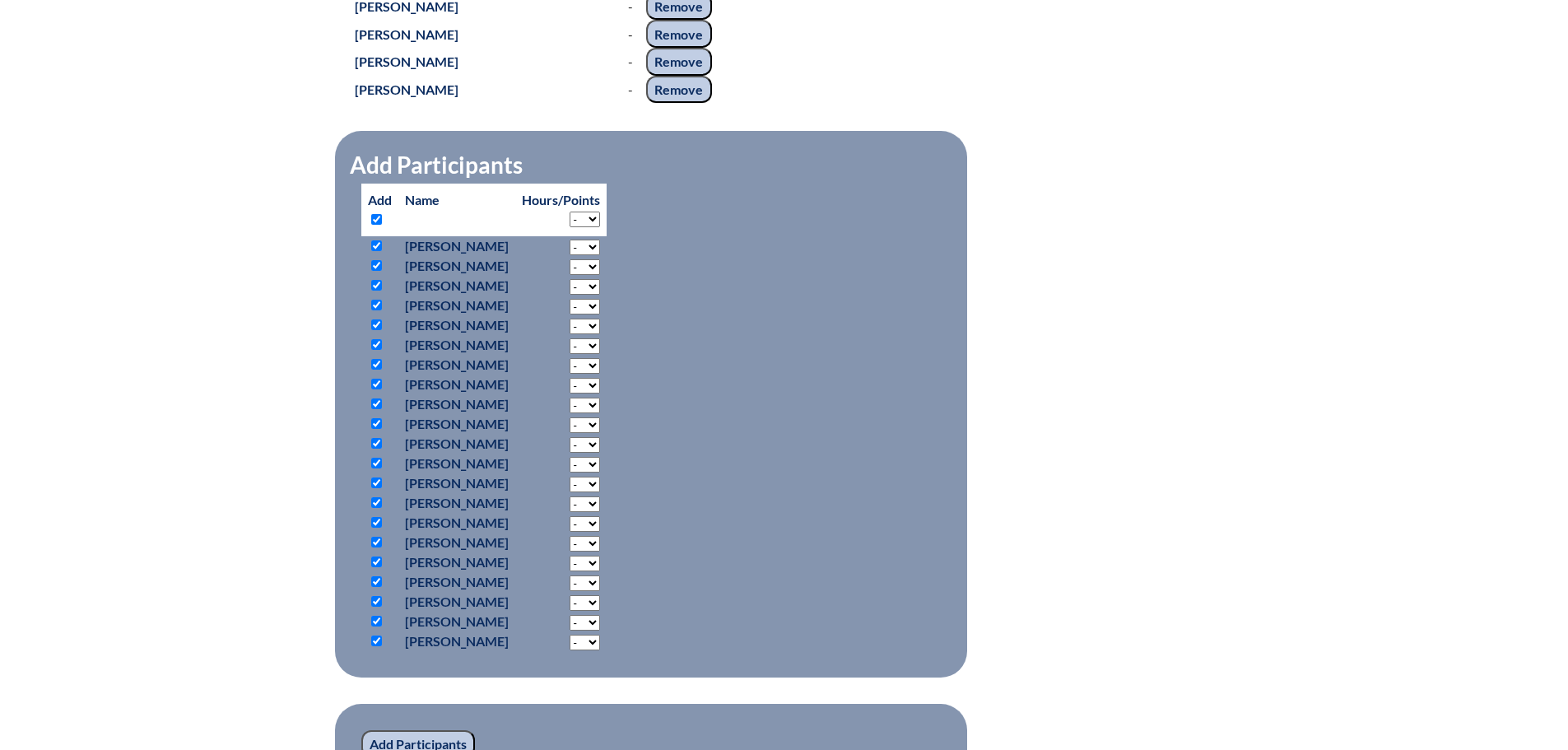
checkbox input "true"
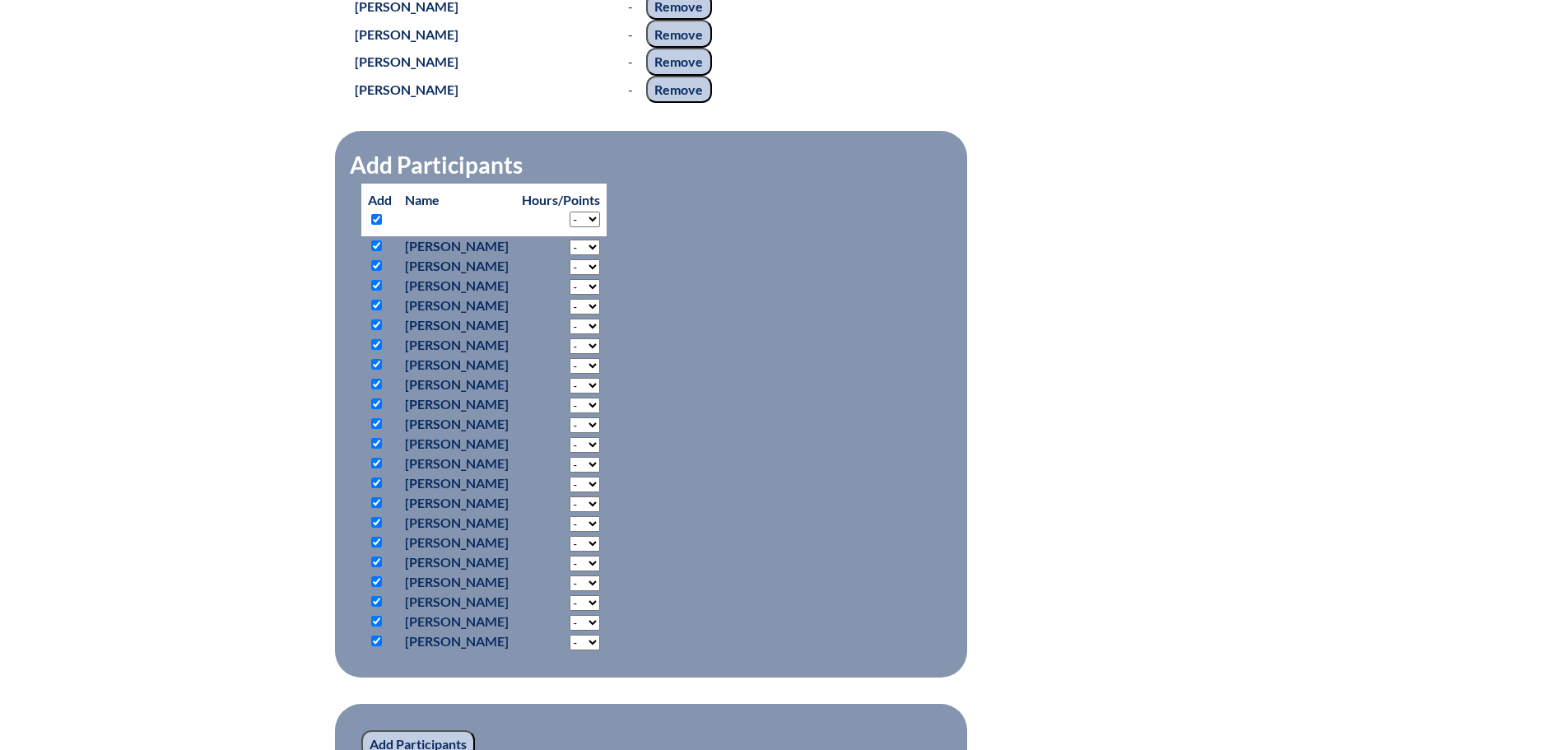
checkbox input "true"
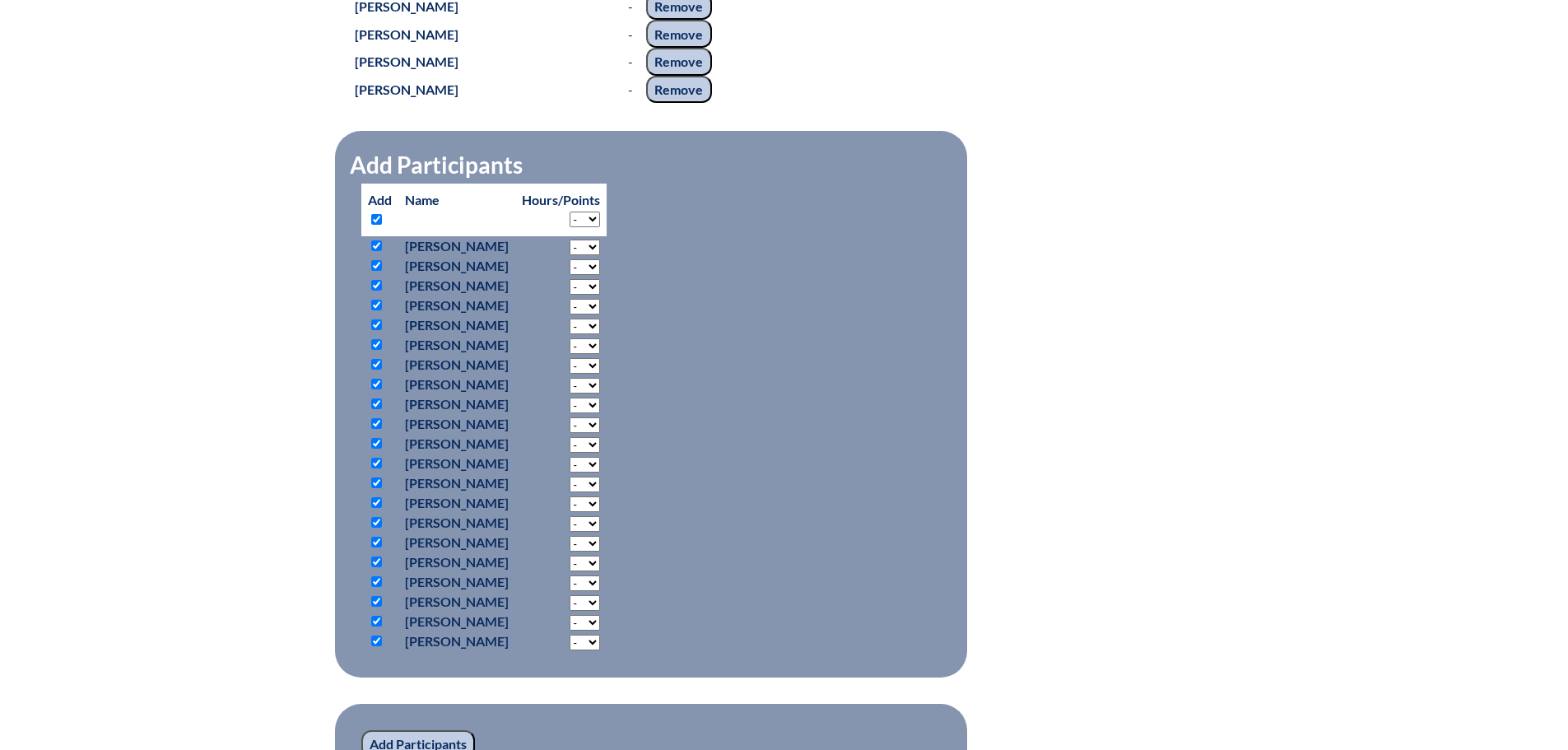
checkbox input "true"
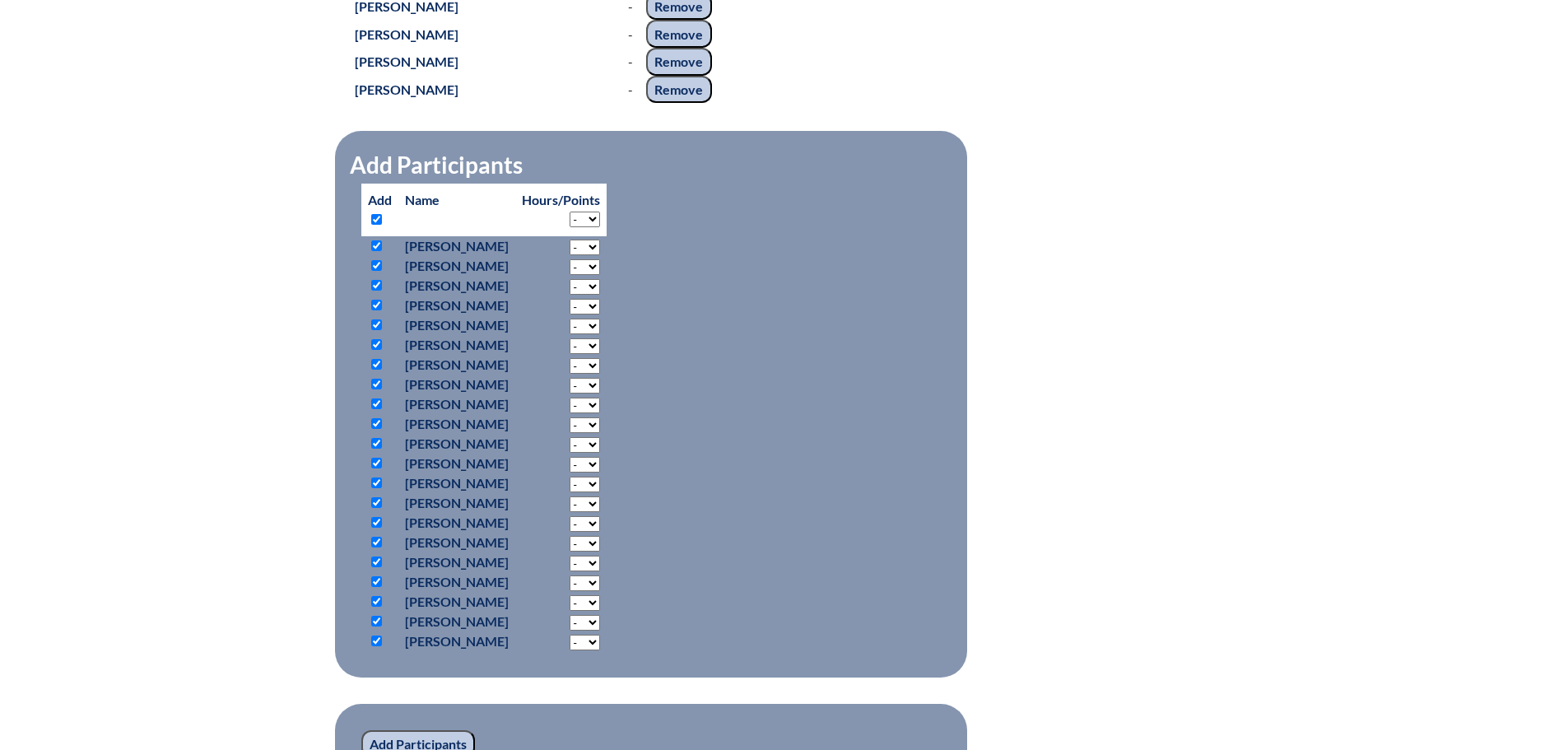
checkbox input "true"
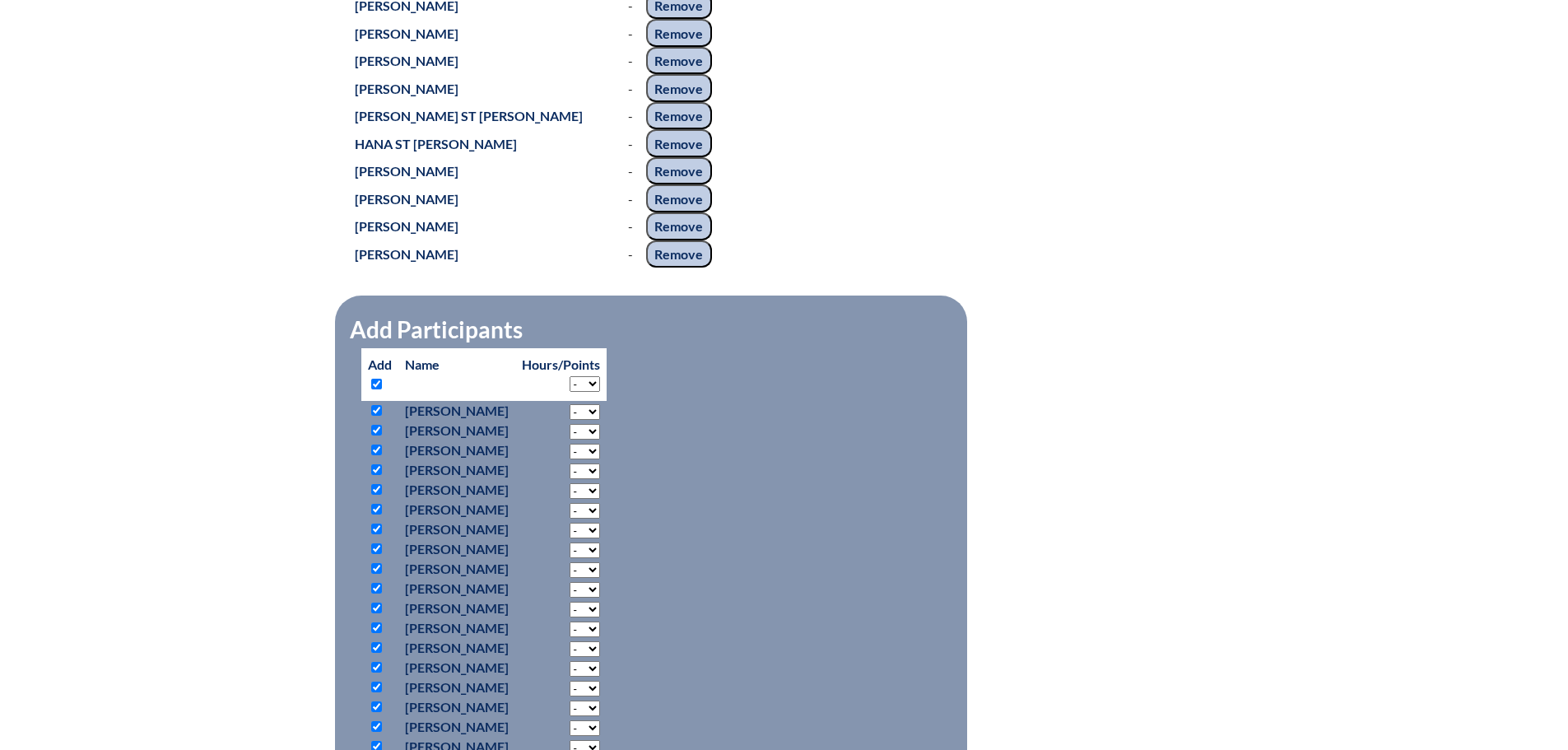
scroll to position [1647, 0]
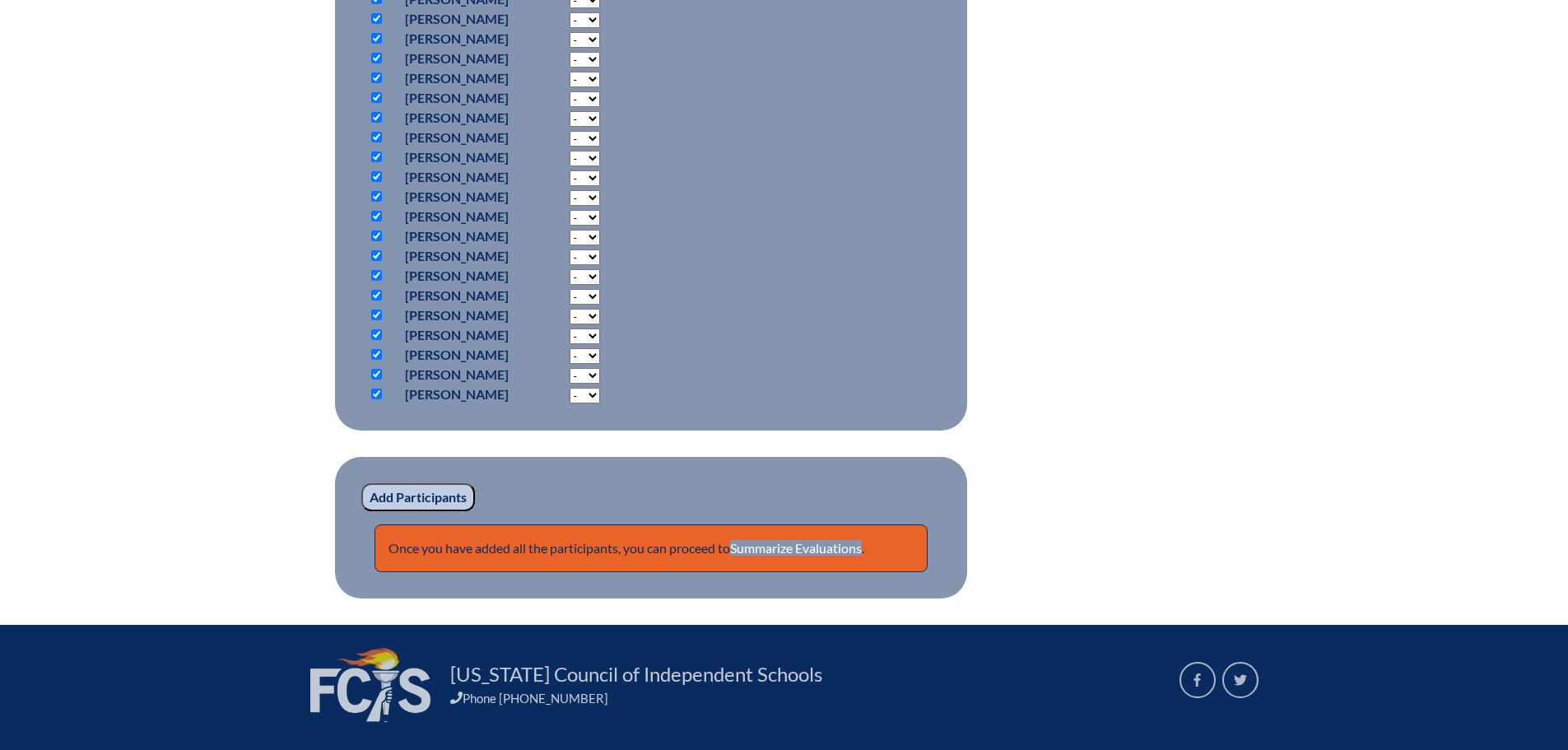
click at [375, 261] on input "checkbox" at bounding box center [376, 255] width 10 height 10
checkbox input "false"
click at [375, 241] on input "checkbox" at bounding box center [376, 235] width 10 height 10
checkbox input "false"
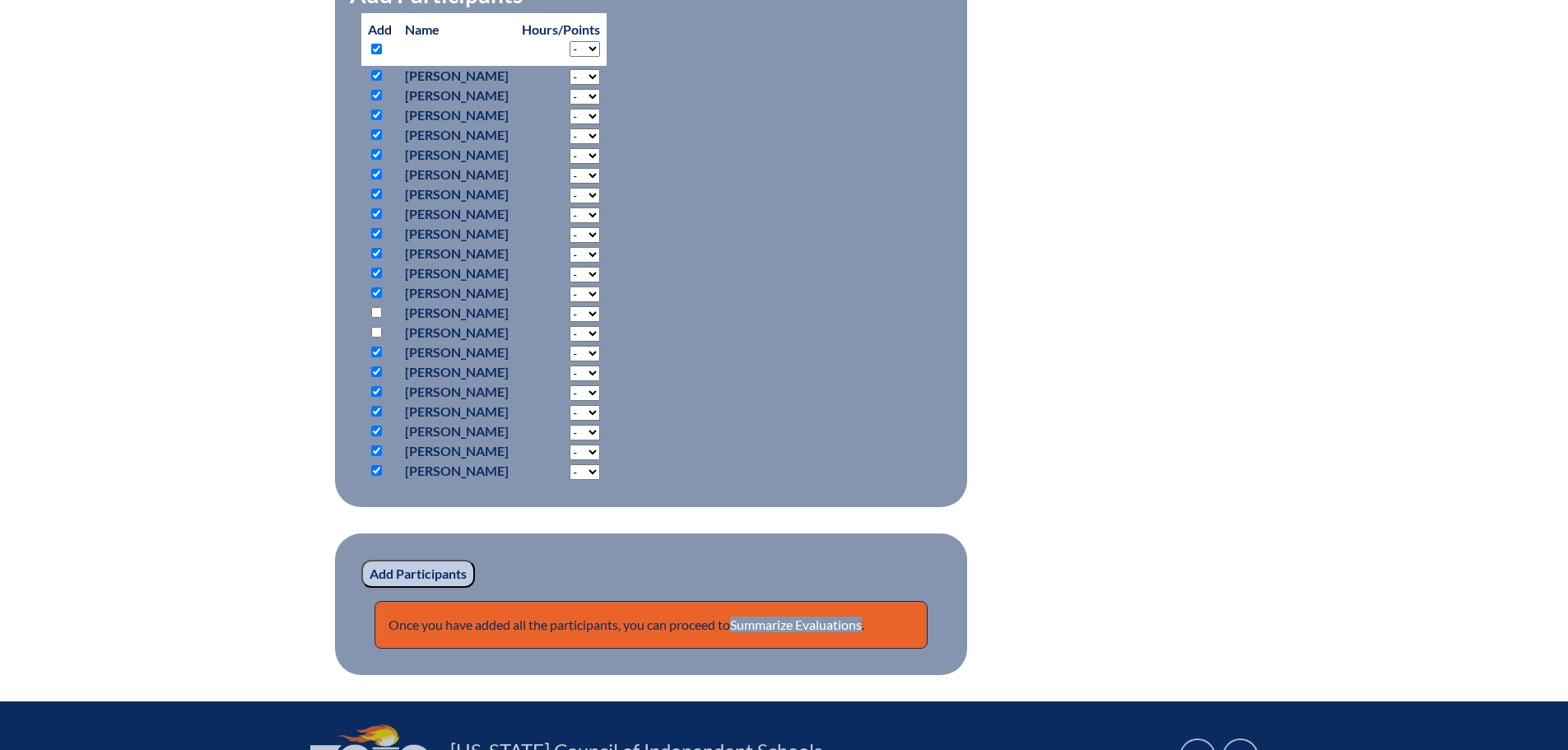
scroll to position [1729, 0]
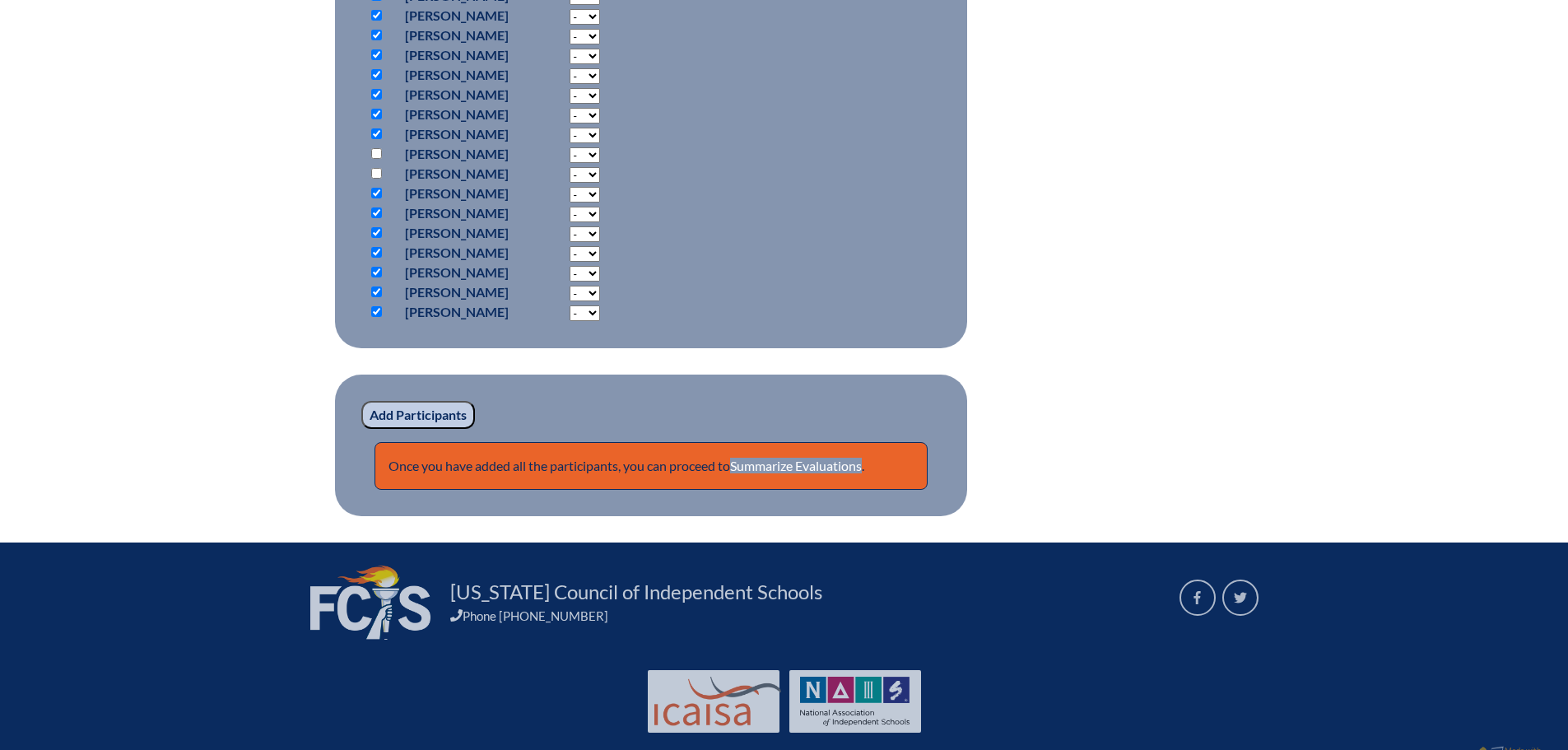
click at [430, 428] on input "Add Participants" at bounding box center [418, 415] width 113 height 28
